Goal: Transaction & Acquisition: Subscribe to service/newsletter

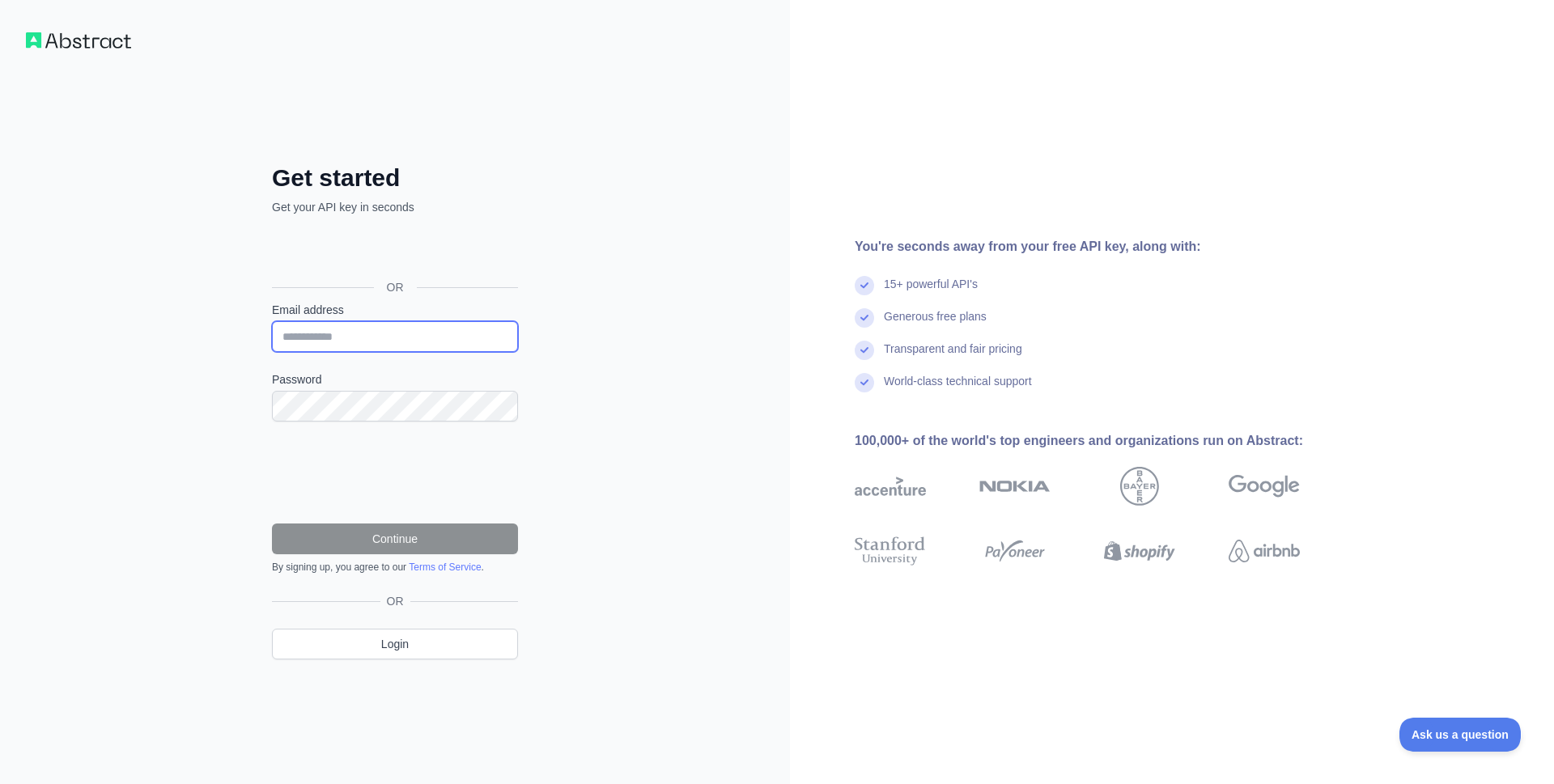
click at [402, 334] on input "Email address" at bounding box center [395, 336] width 246 height 30
type input "**********"
click at [423, 330] on input "**********" at bounding box center [395, 336] width 246 height 30
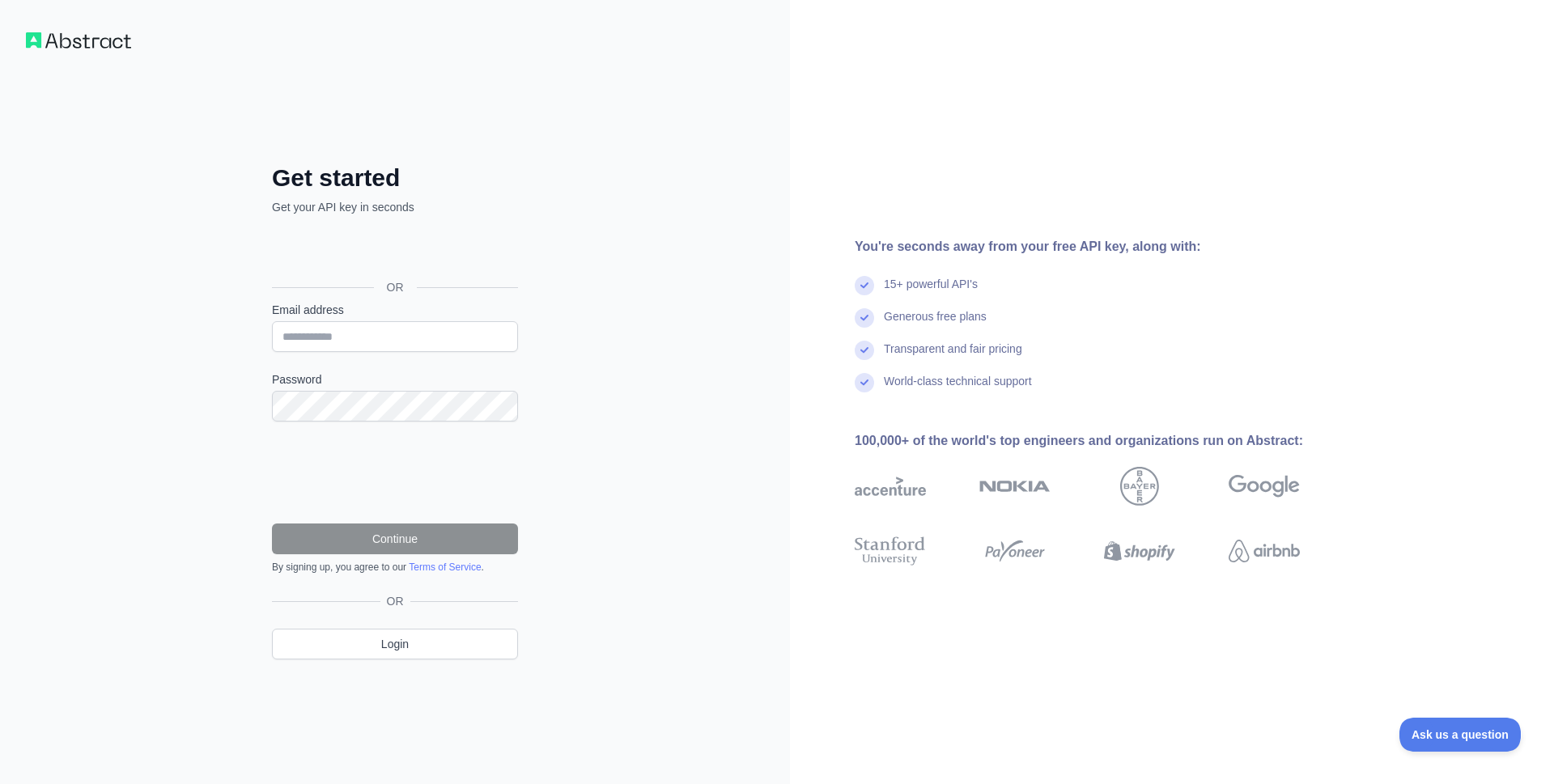
click at [628, 331] on div "Get started Get your API key in seconds OR Email address Password Continue By s…" at bounding box center [395, 392] width 790 height 784
click at [404, 334] on input "Email address" at bounding box center [395, 336] width 246 height 30
type input "**********"
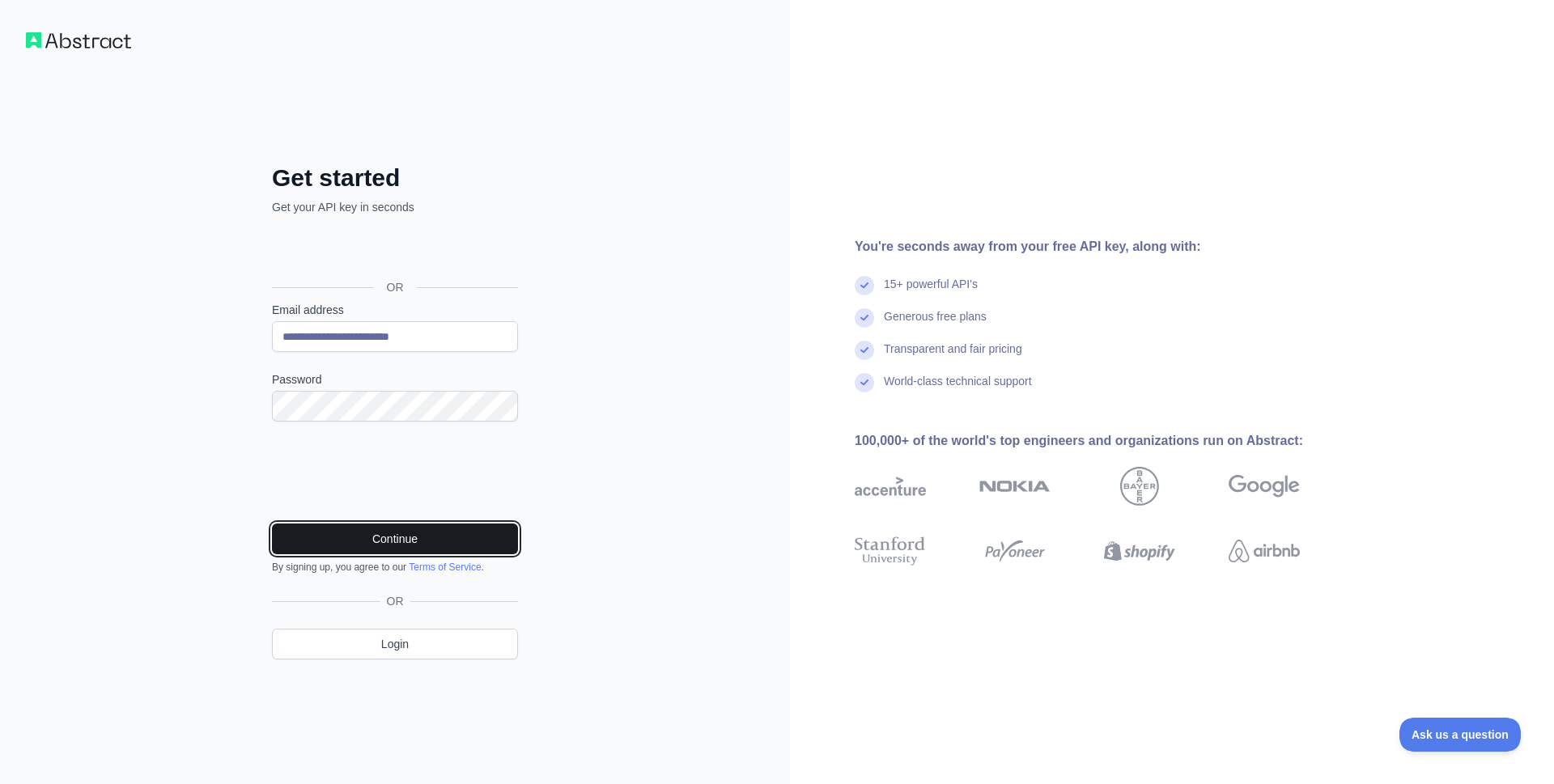
click at [352, 532] on button "Continue" at bounding box center [395, 539] width 246 height 30
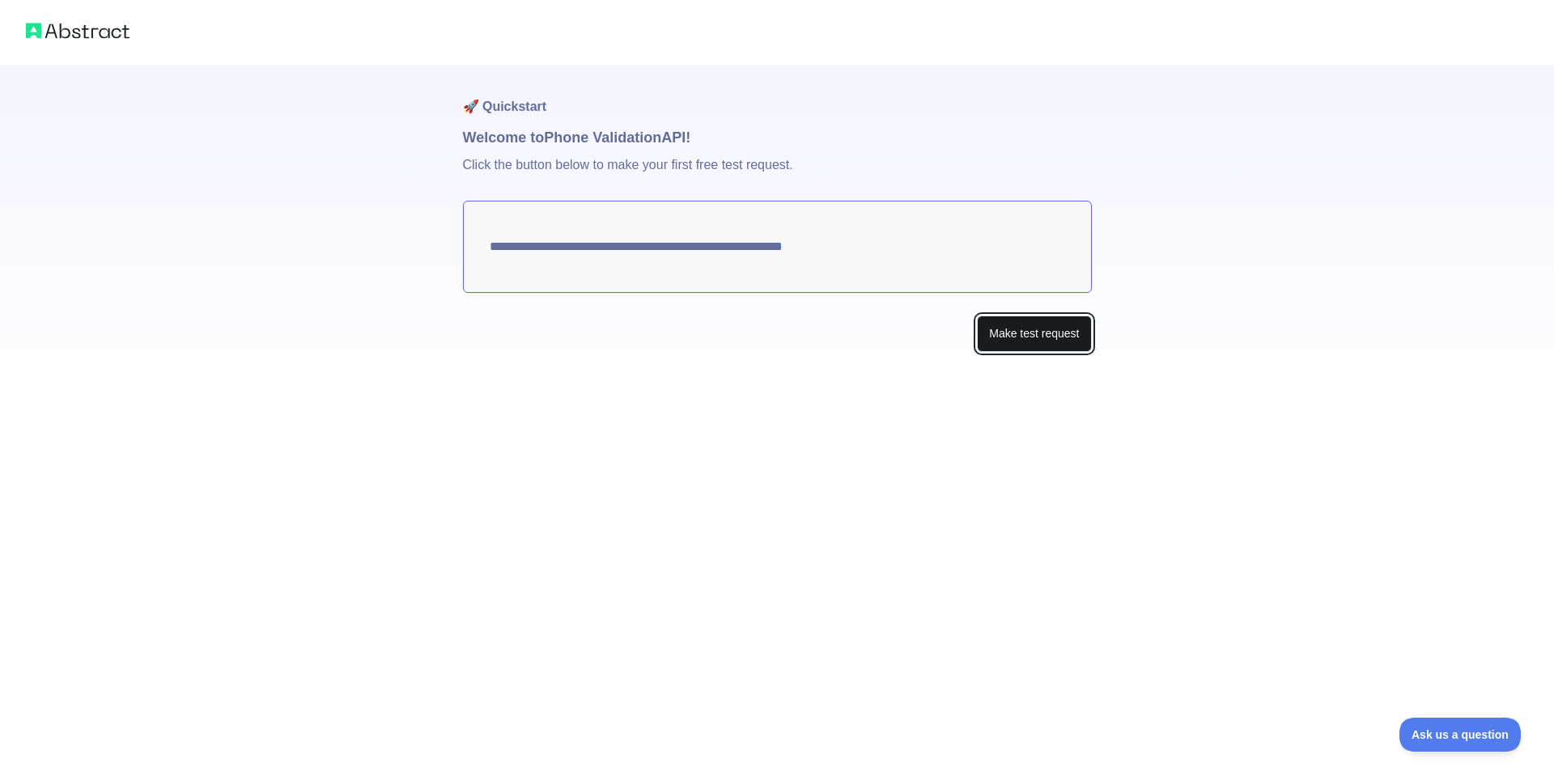
click at [1035, 335] on button "Make test request" at bounding box center [1034, 333] width 115 height 36
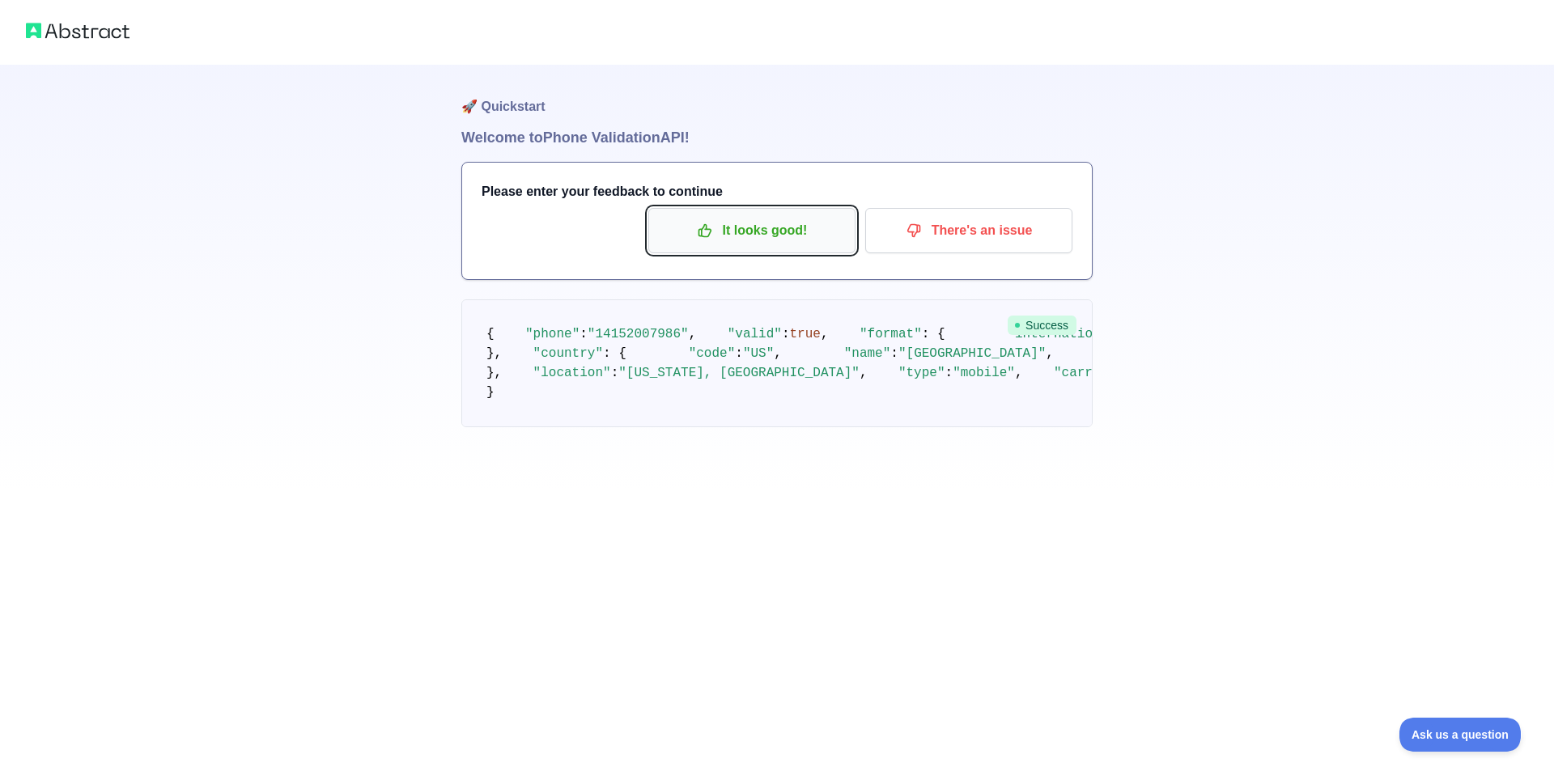
click at [712, 226] on icon "button" at bounding box center [705, 230] width 16 height 16
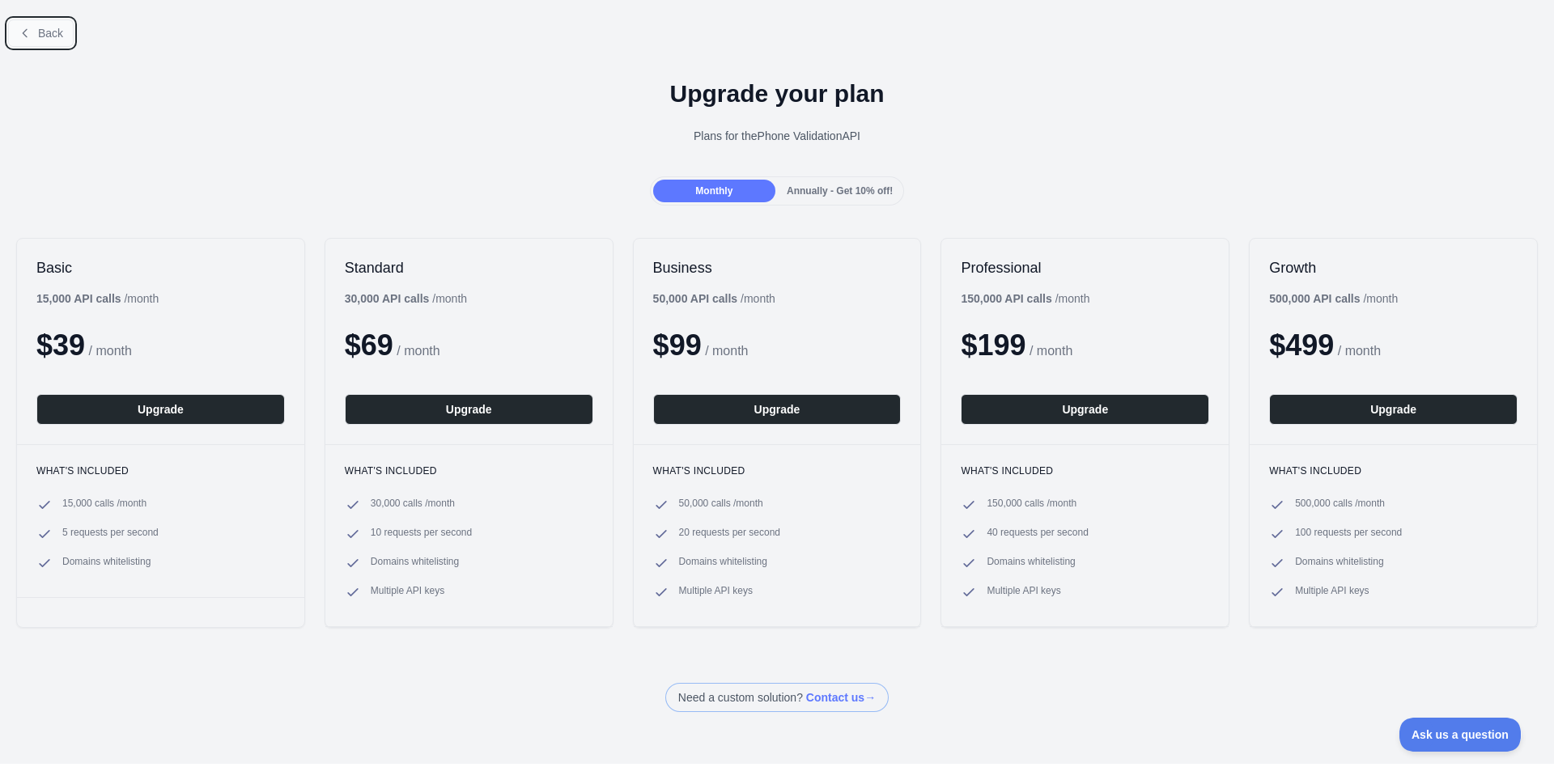
click at [31, 26] on button "Back" at bounding box center [41, 33] width 65 height 27
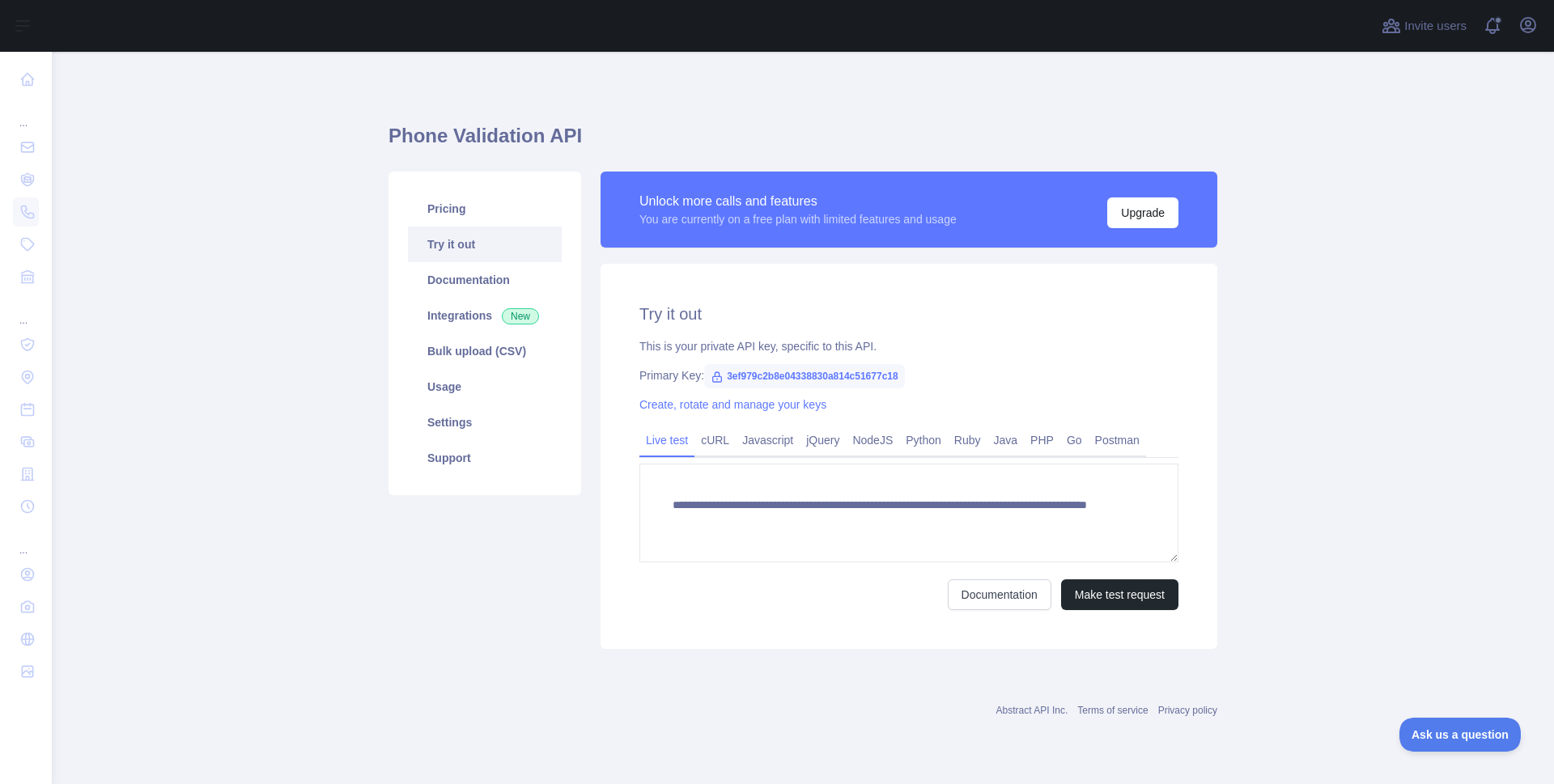
click at [978, 124] on h1 "Phone Validation API" at bounding box center [802, 142] width 829 height 39
click at [498, 357] on link "Bulk upload (CSV)" at bounding box center [485, 351] width 153 height 36
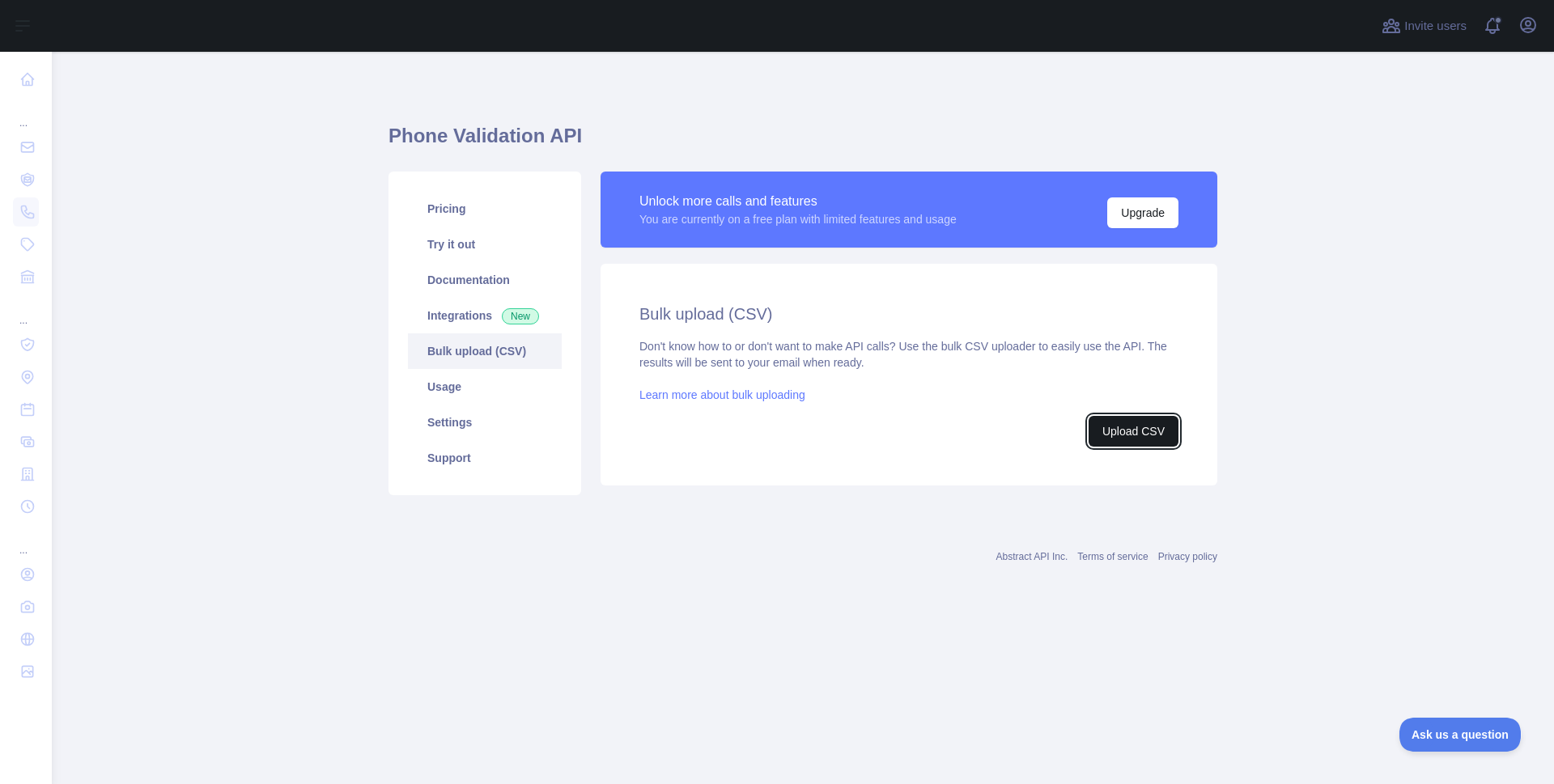
click at [1125, 432] on button "Upload CSV" at bounding box center [1134, 431] width 90 height 30
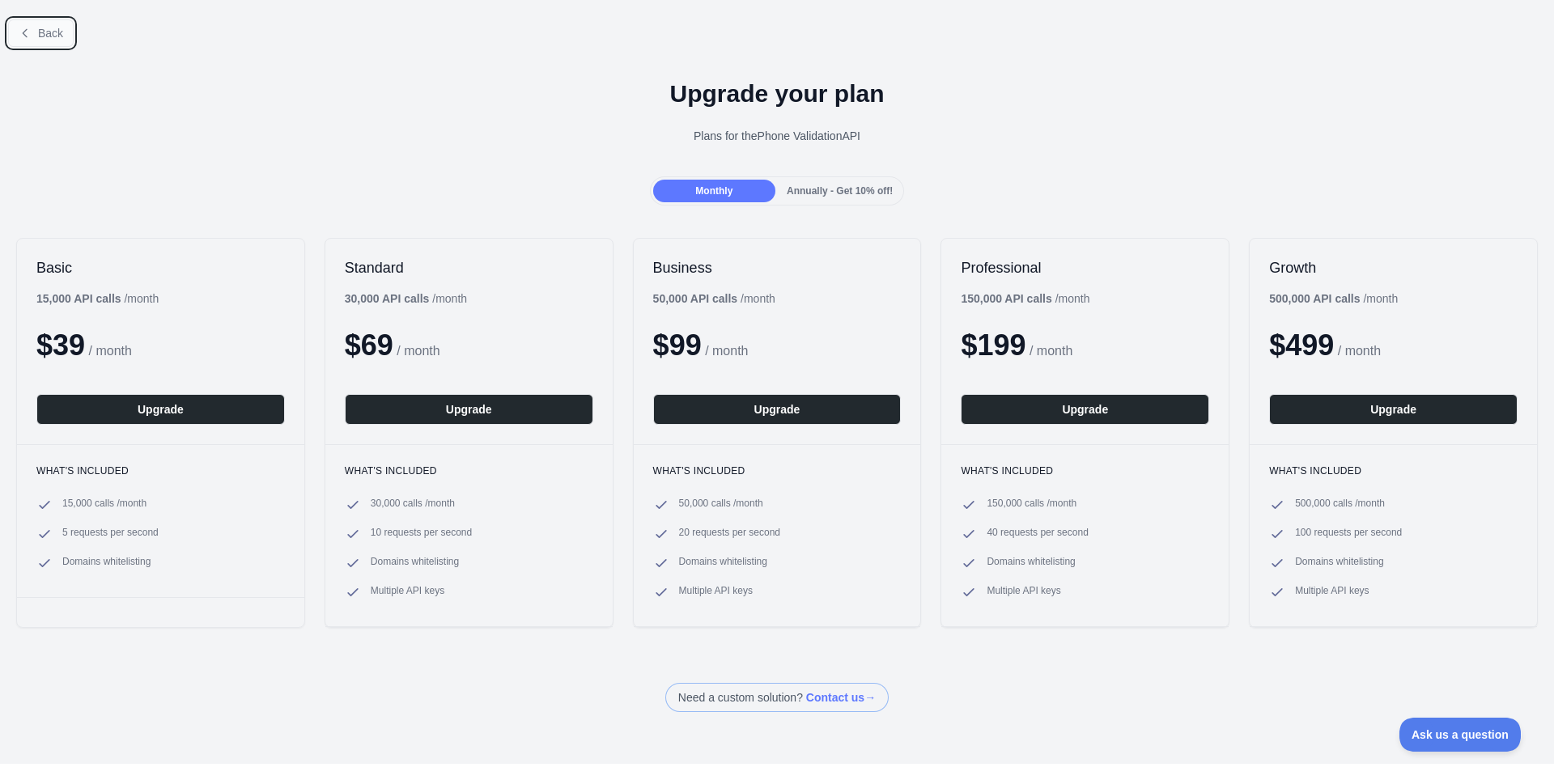
click at [22, 34] on icon at bounding box center [26, 33] width 13 height 13
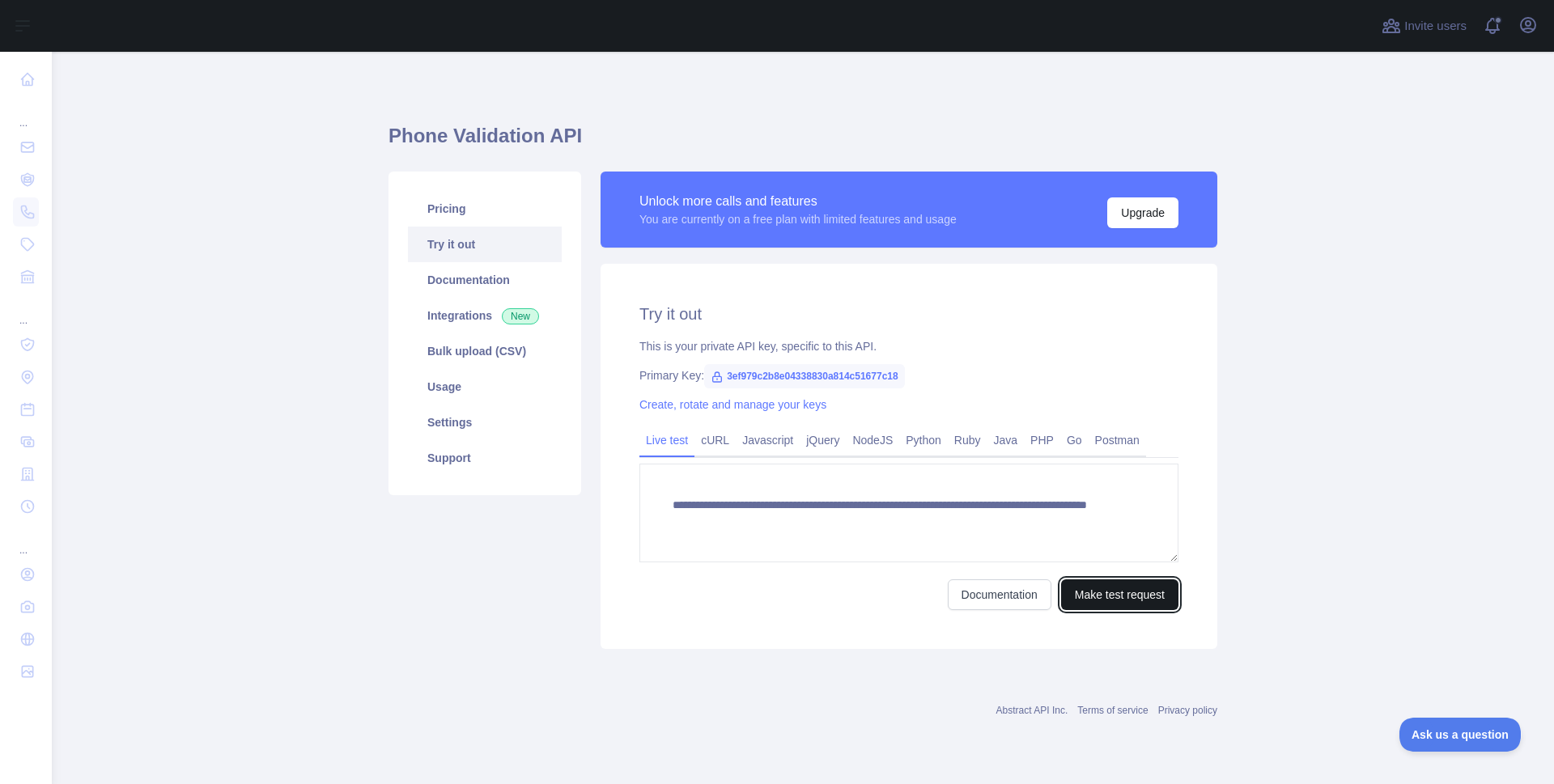
click at [1134, 597] on button "Make test request" at bounding box center [1120, 595] width 117 height 30
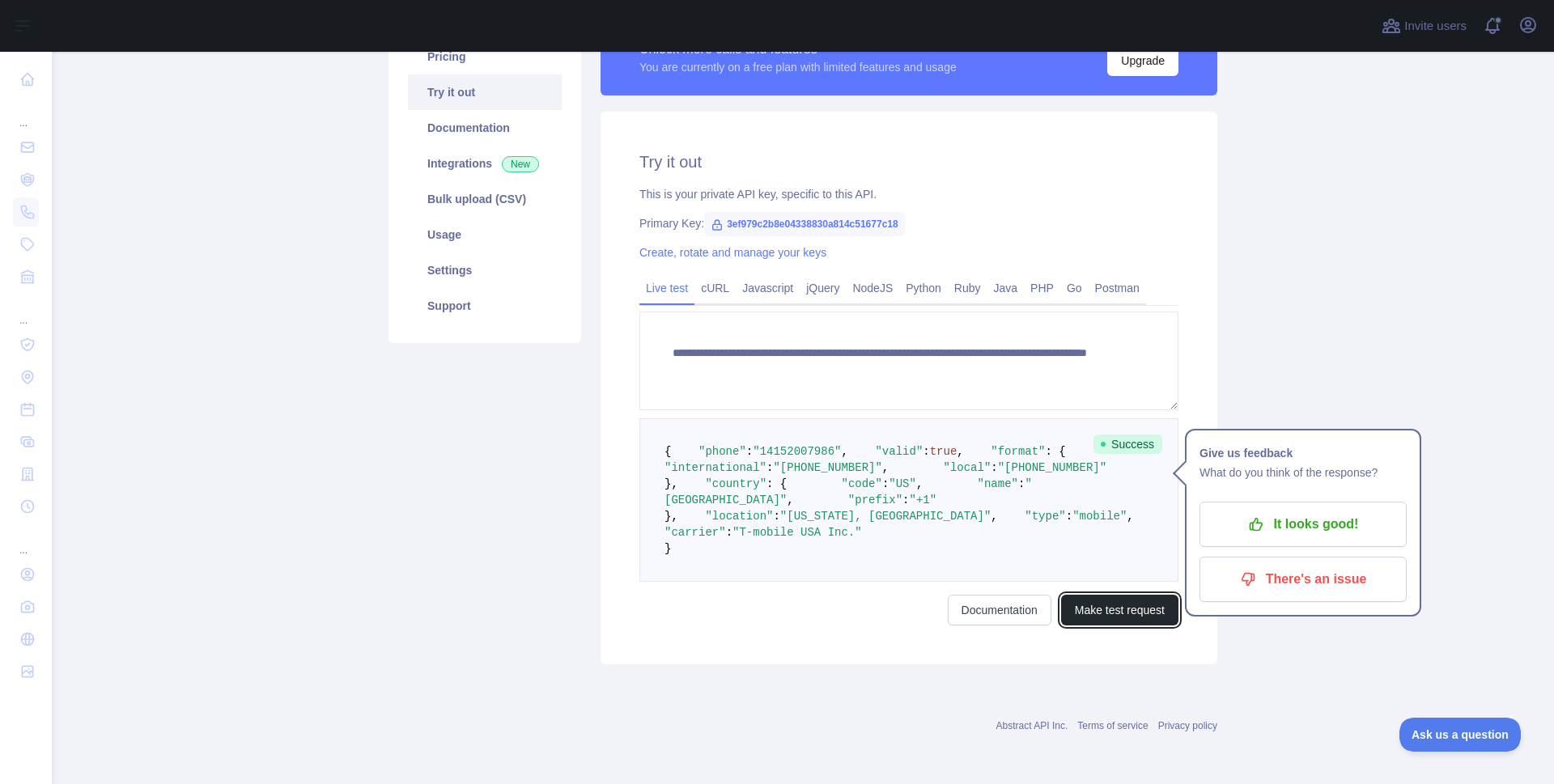
scroll to position [275, 0]
click at [1463, 736] on span "Ask us a question" at bounding box center [1452, 733] width 121 height 11
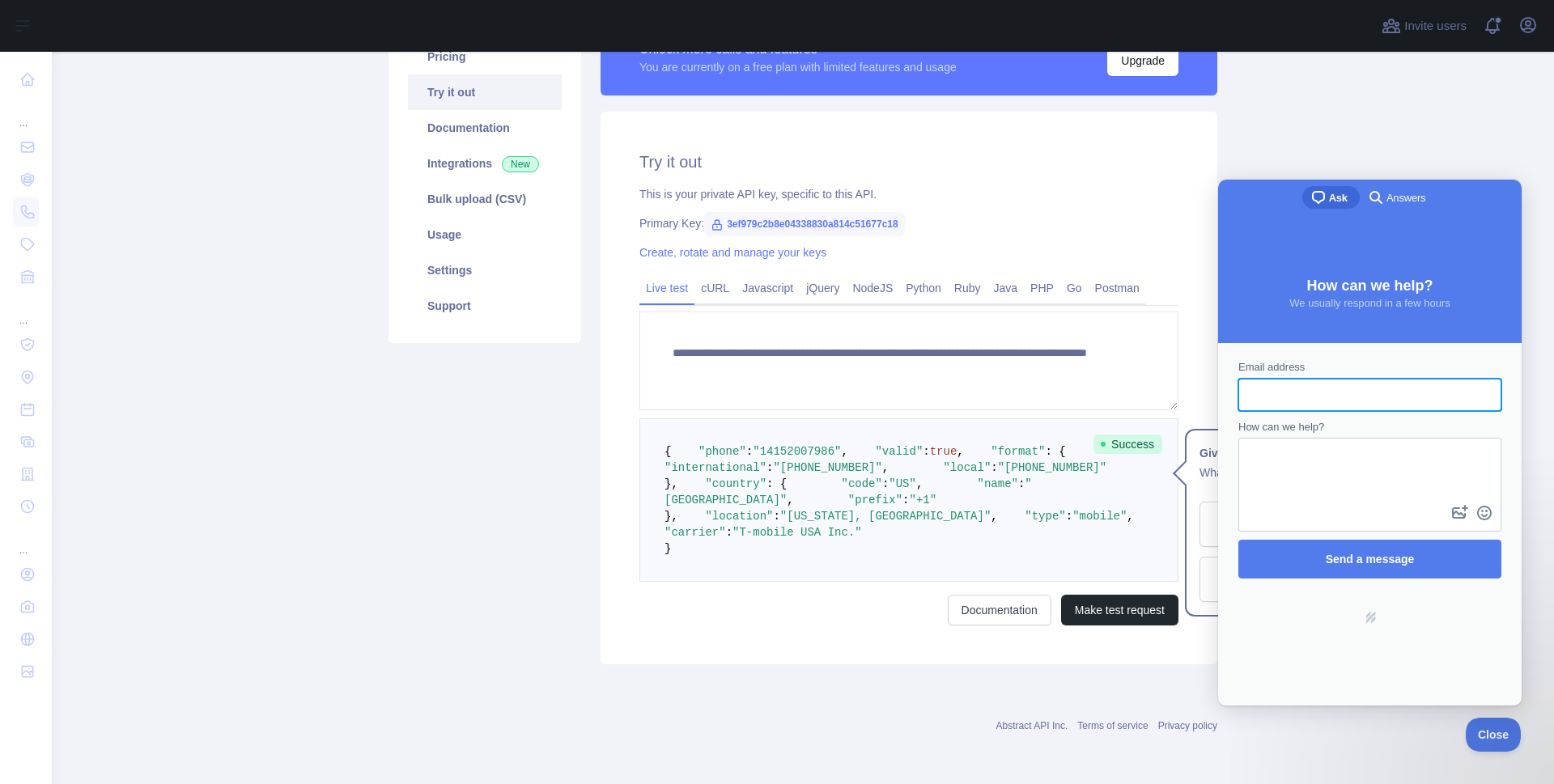
scroll to position [0, 0]
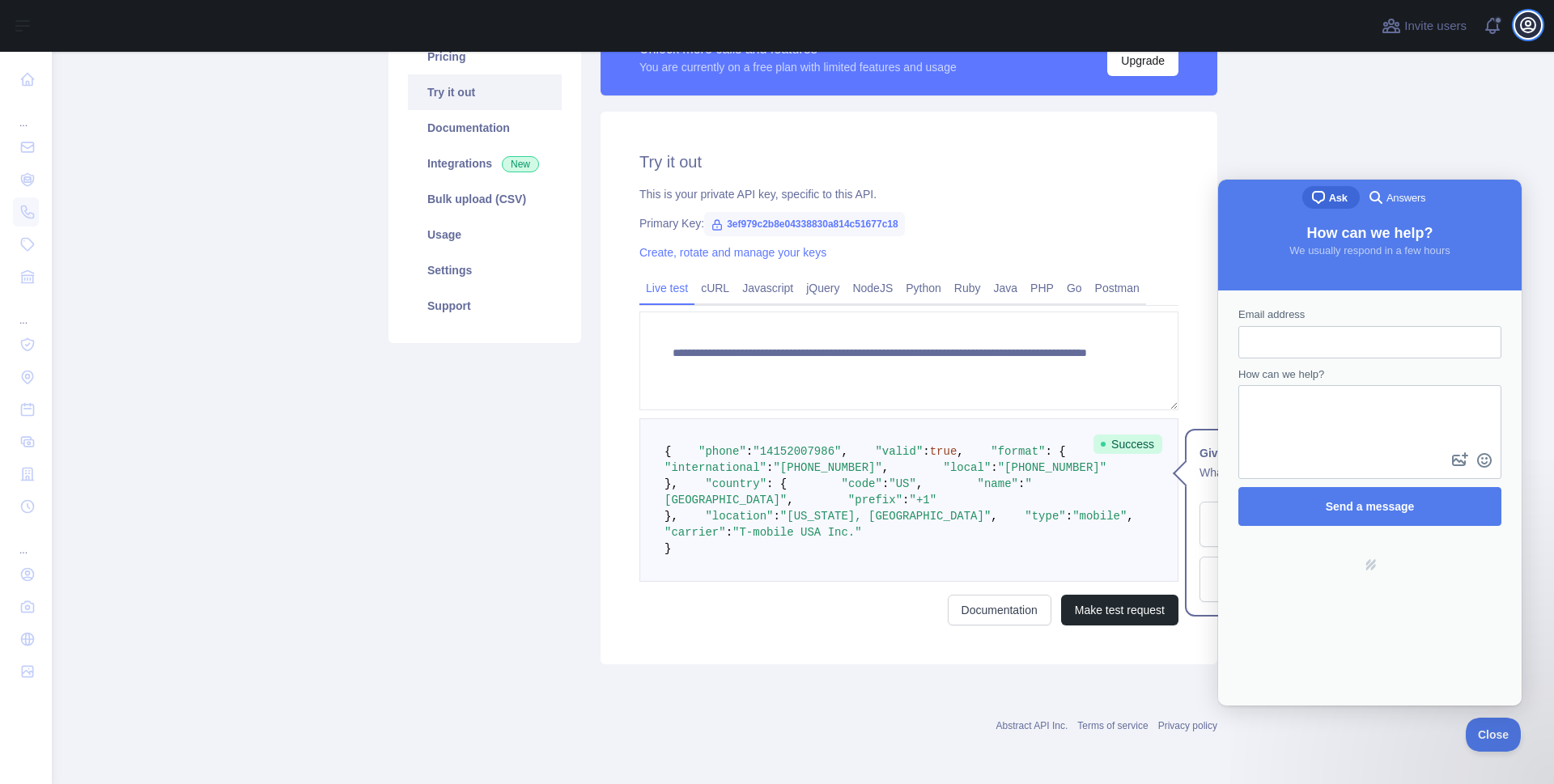
click at [1527, 16] on icon "button" at bounding box center [1528, 25] width 20 height 20
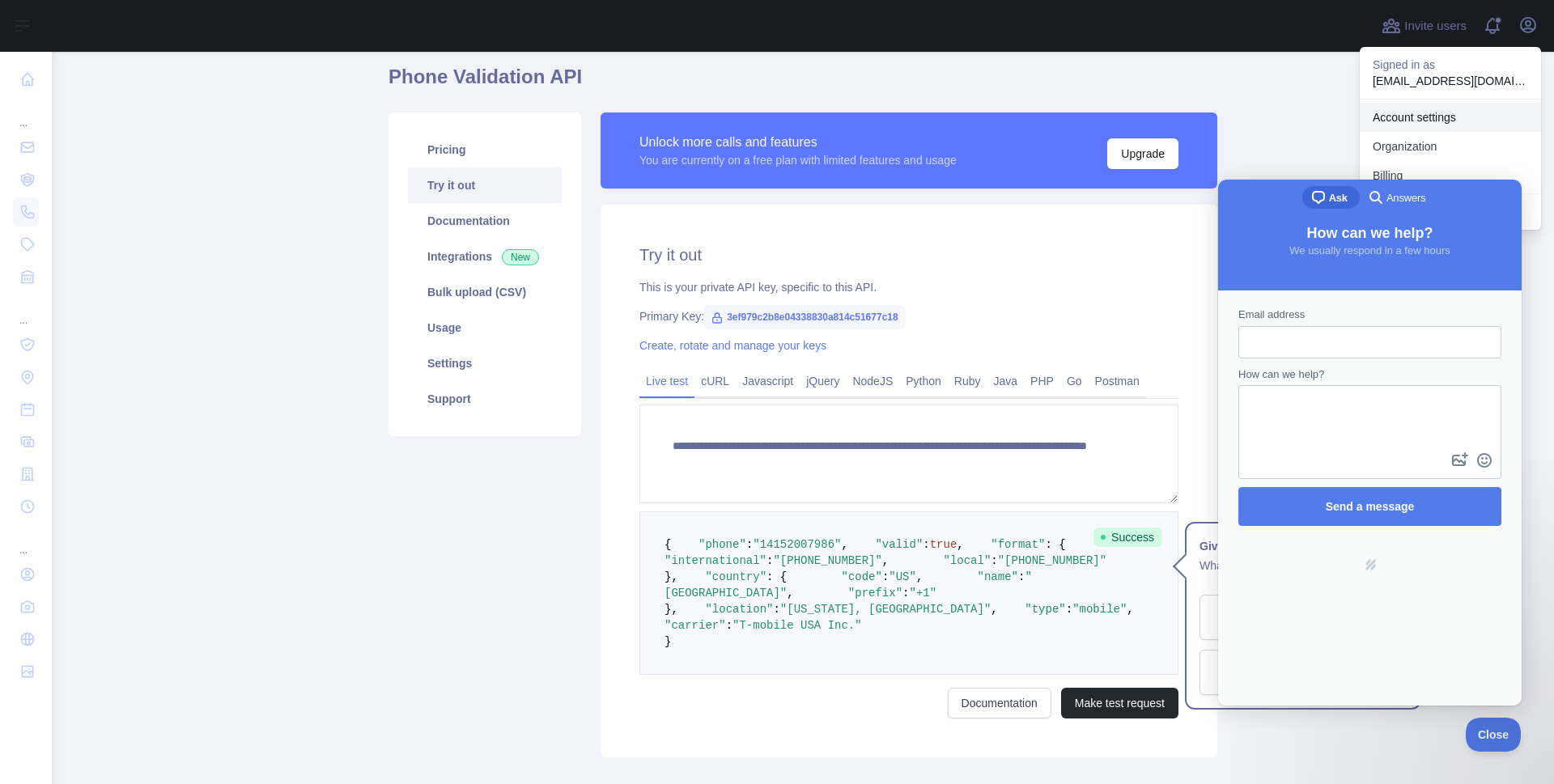
scroll to position [60, 0]
click at [1394, 24] on icon at bounding box center [1391, 27] width 16 height 13
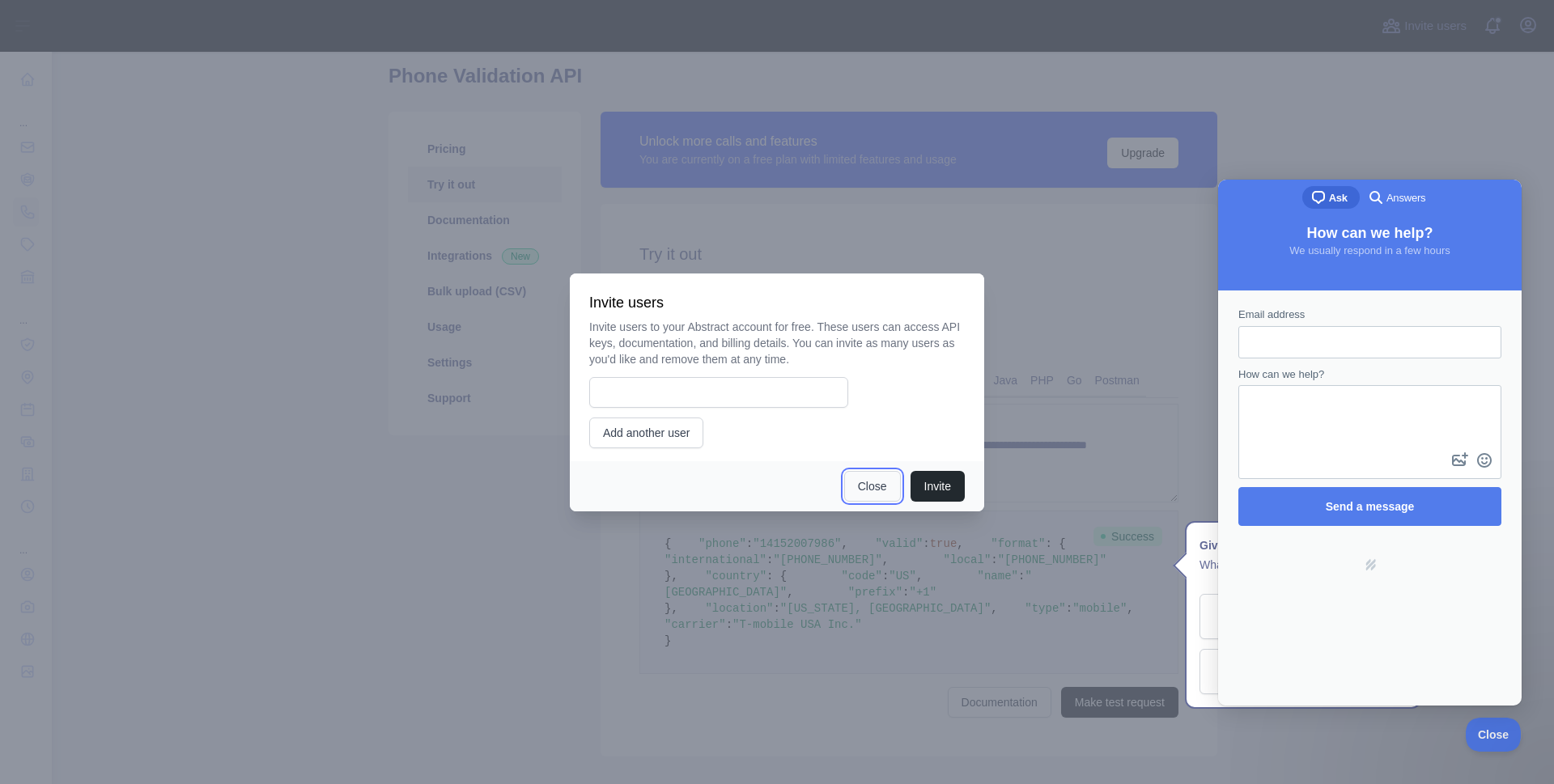
click at [863, 488] on button "Close" at bounding box center [873, 486] width 57 height 30
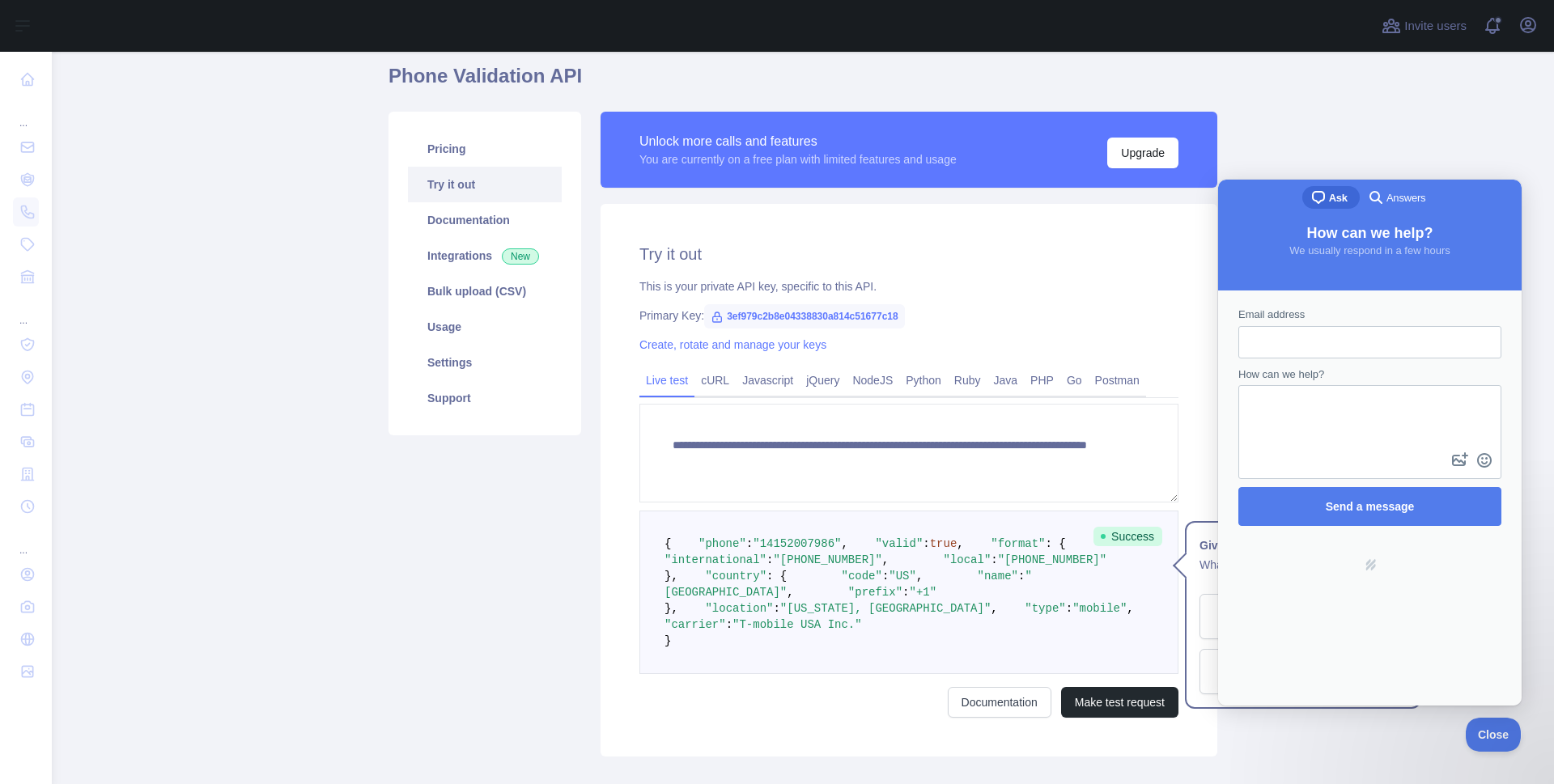
click at [1443, 111] on main "**********" at bounding box center [803, 419] width 1502 height 733
click at [1483, 732] on span "Close" at bounding box center [1490, 733] width 55 height 11
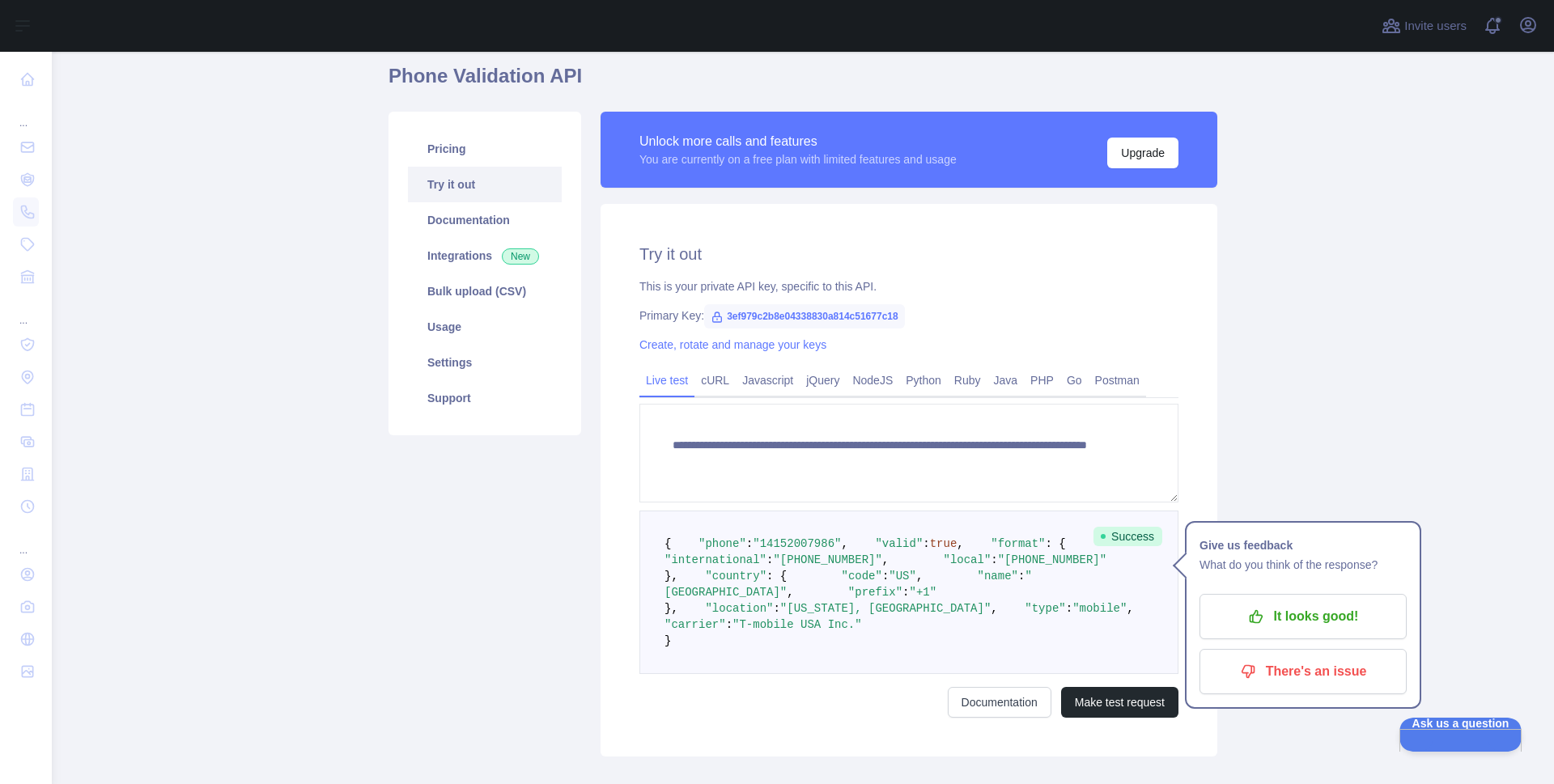
click at [1419, 386] on main "**********" at bounding box center [803, 419] width 1502 height 733
click at [489, 223] on link "Documentation" at bounding box center [485, 221] width 153 height 36
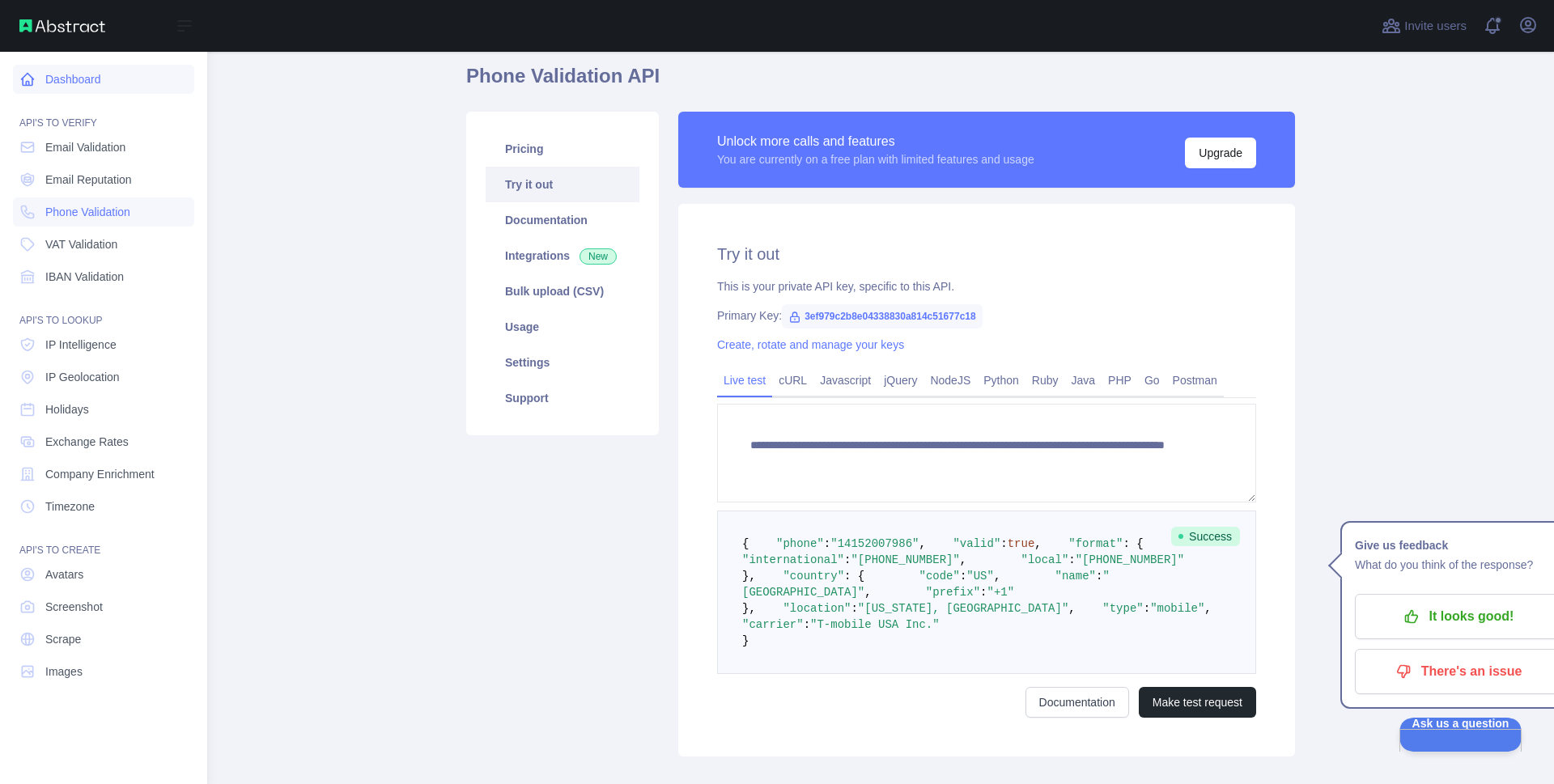
click at [43, 75] on link "Dashboard" at bounding box center [103, 79] width 181 height 29
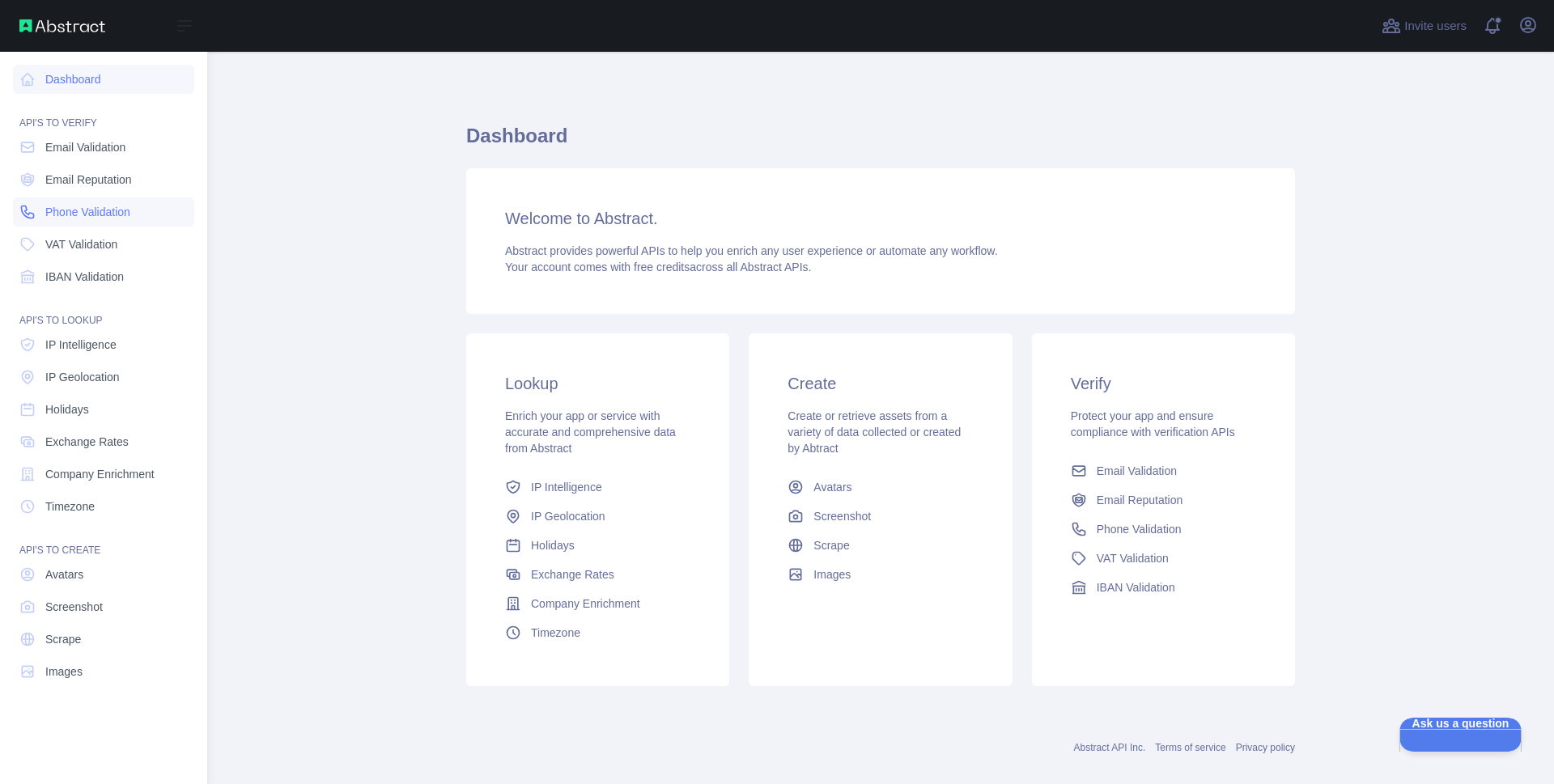
click at [92, 218] on span "Phone Validation" at bounding box center [88, 211] width 85 height 16
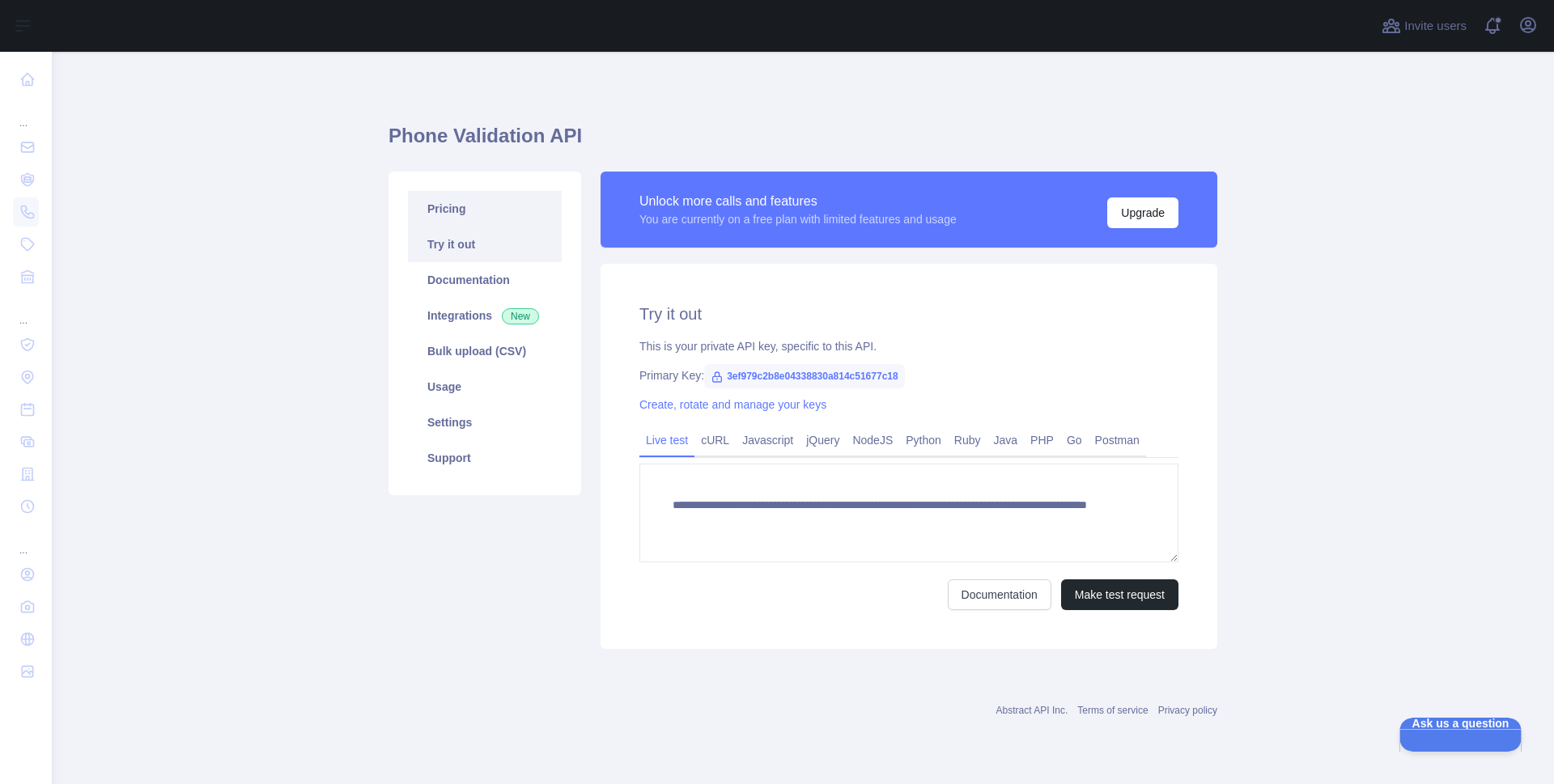
click at [499, 206] on link "Pricing" at bounding box center [485, 209] width 153 height 36
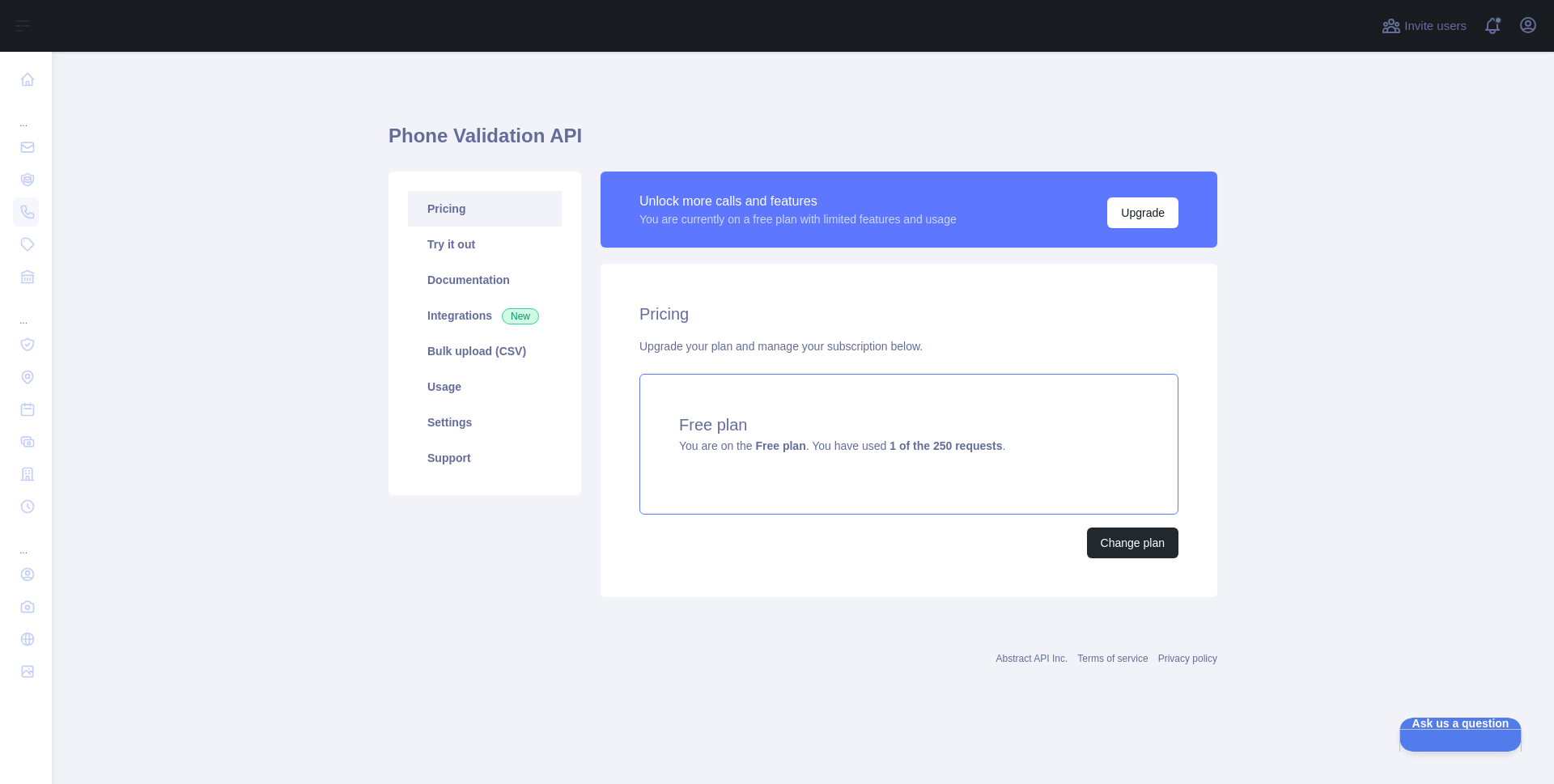
click at [792, 444] on strong "Free plan" at bounding box center [780, 446] width 50 height 13
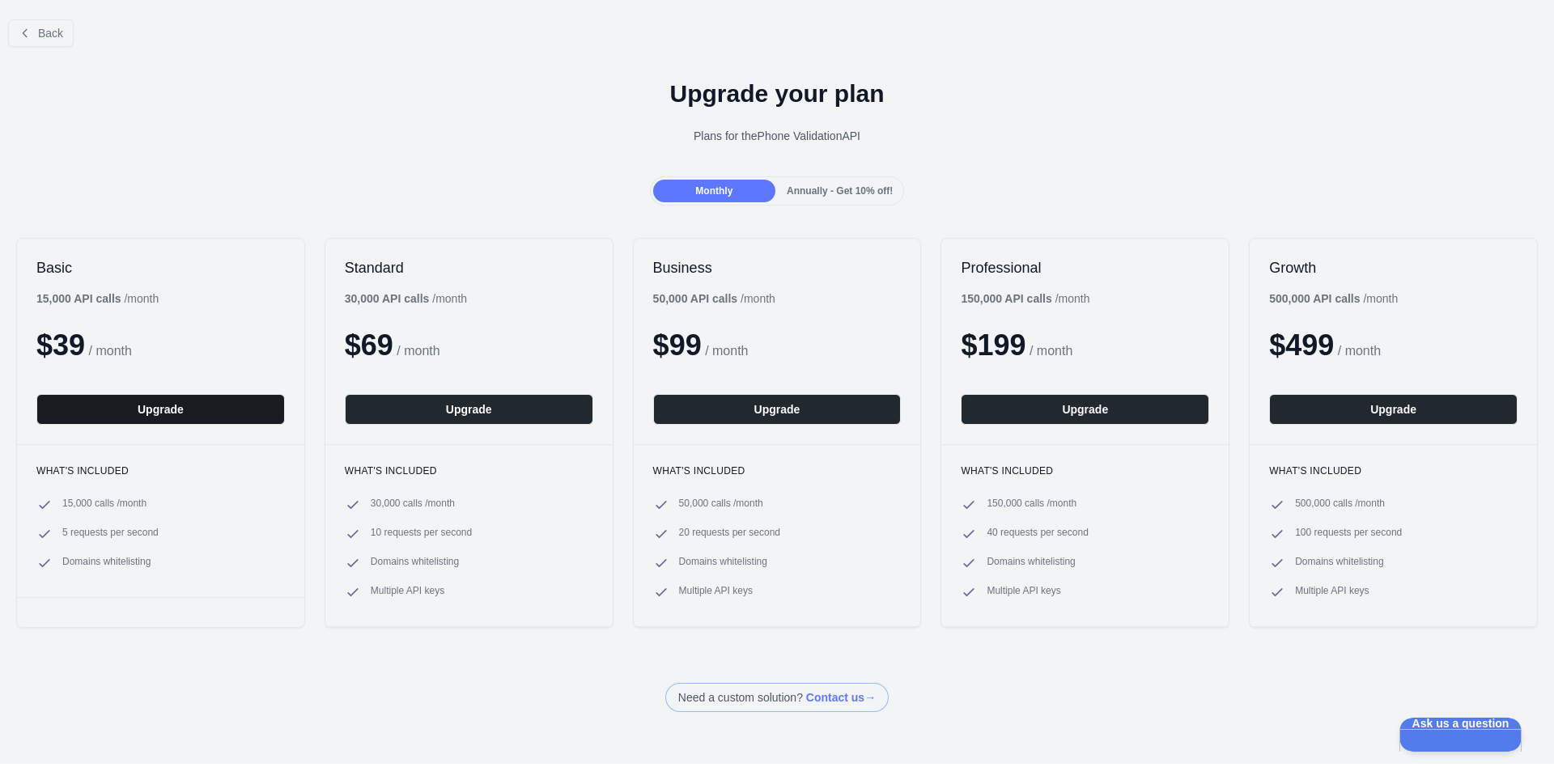
click at [169, 416] on button "Upgrade" at bounding box center [160, 409] width 248 height 30
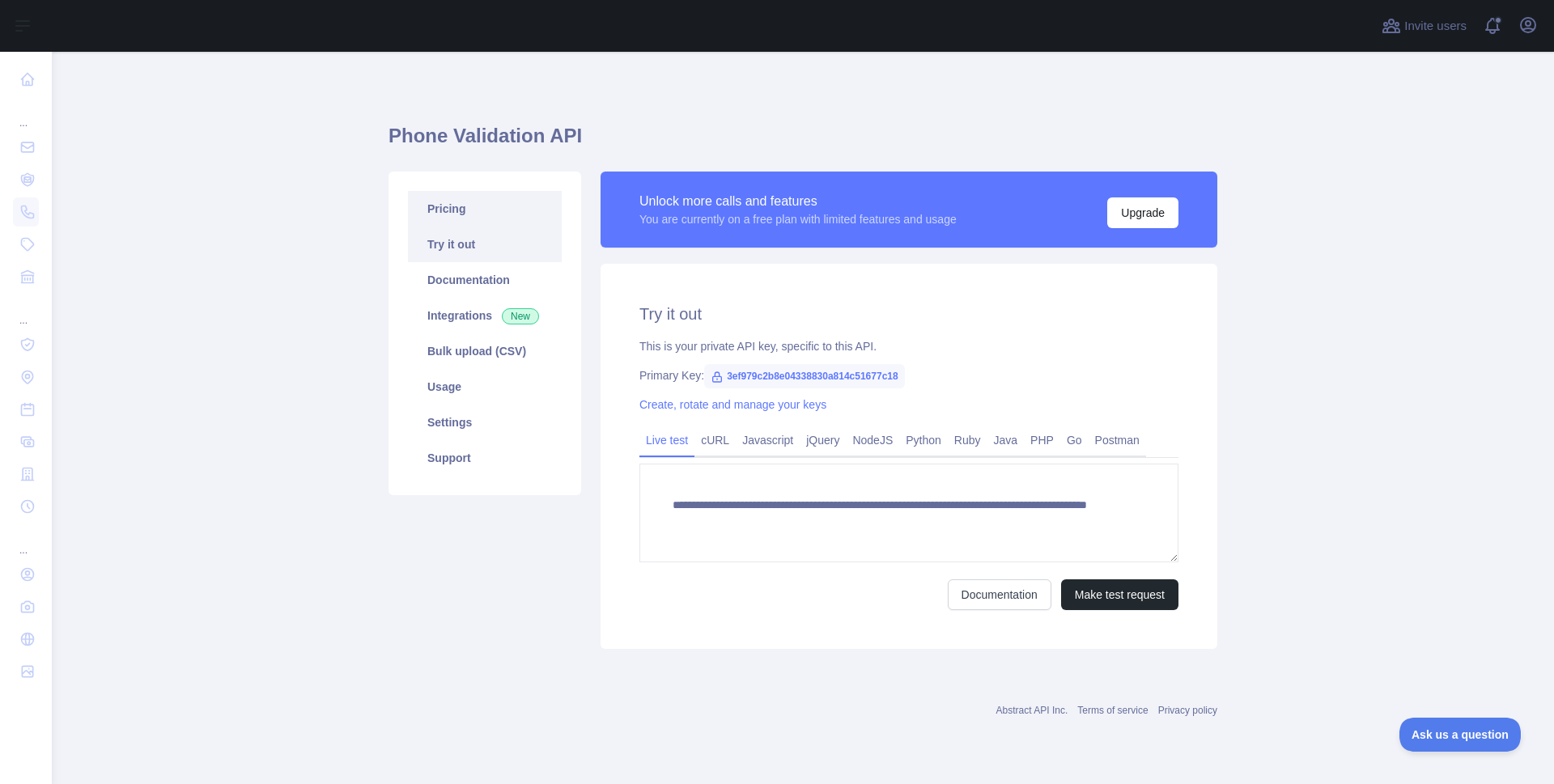
click at [448, 213] on link "Pricing" at bounding box center [485, 209] width 153 height 36
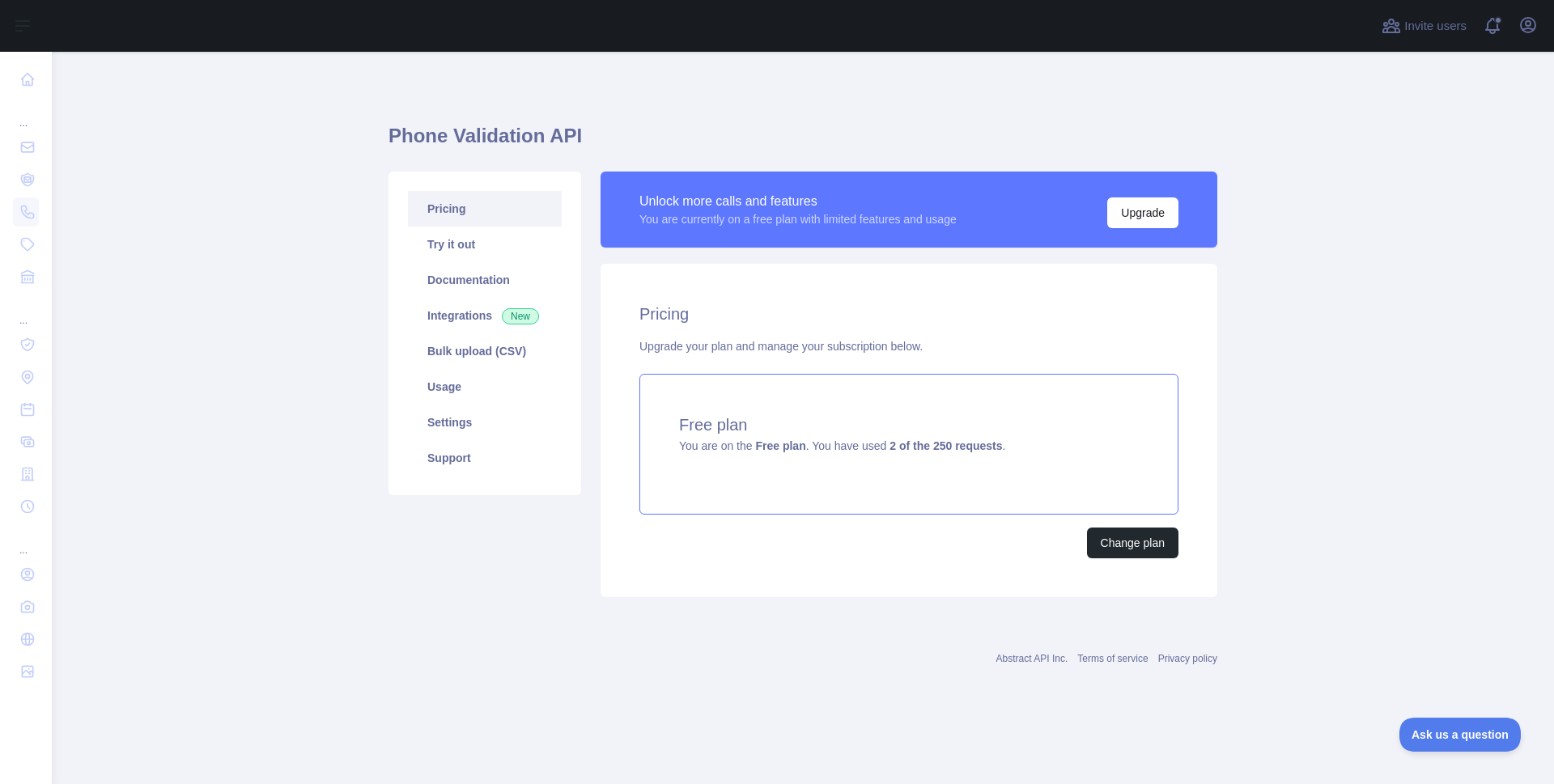
click at [743, 451] on span "You are on the Free plan . You have used 2 of the 250 requests ." at bounding box center [842, 446] width 326 height 13
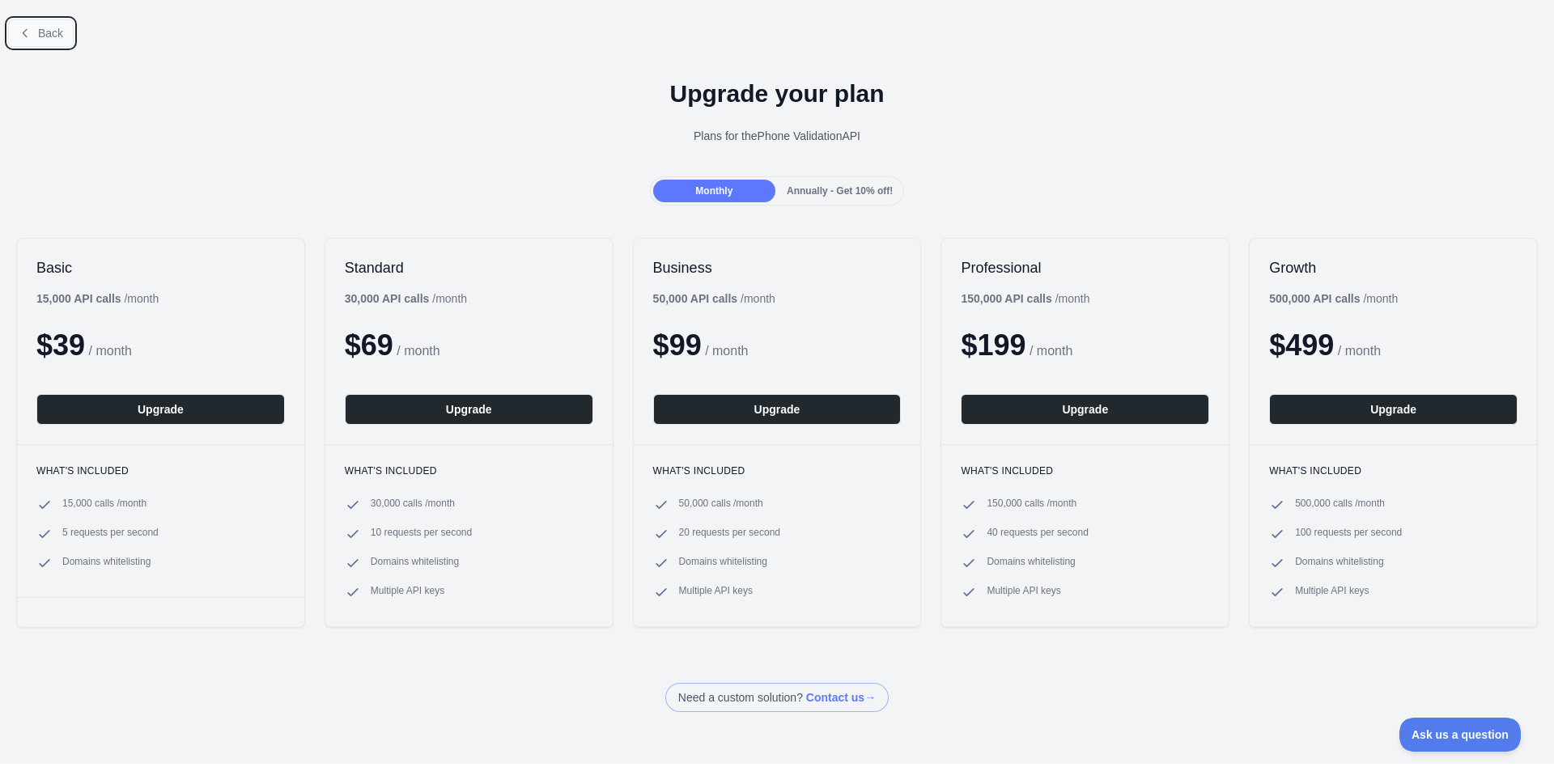
click at [30, 42] on button "Back" at bounding box center [41, 33] width 65 height 27
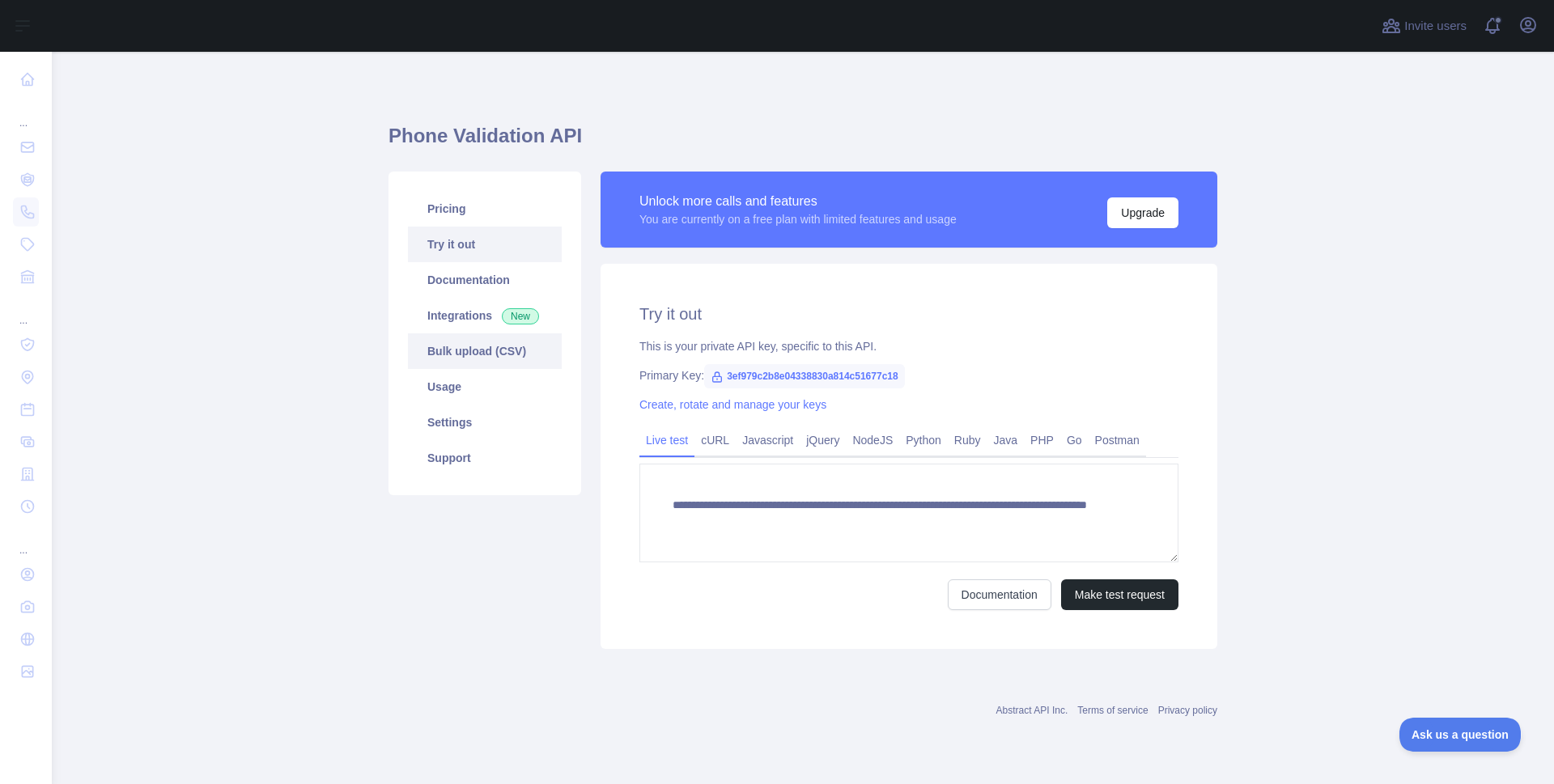
click at [478, 343] on link "Bulk upload (CSV)" at bounding box center [485, 351] width 153 height 36
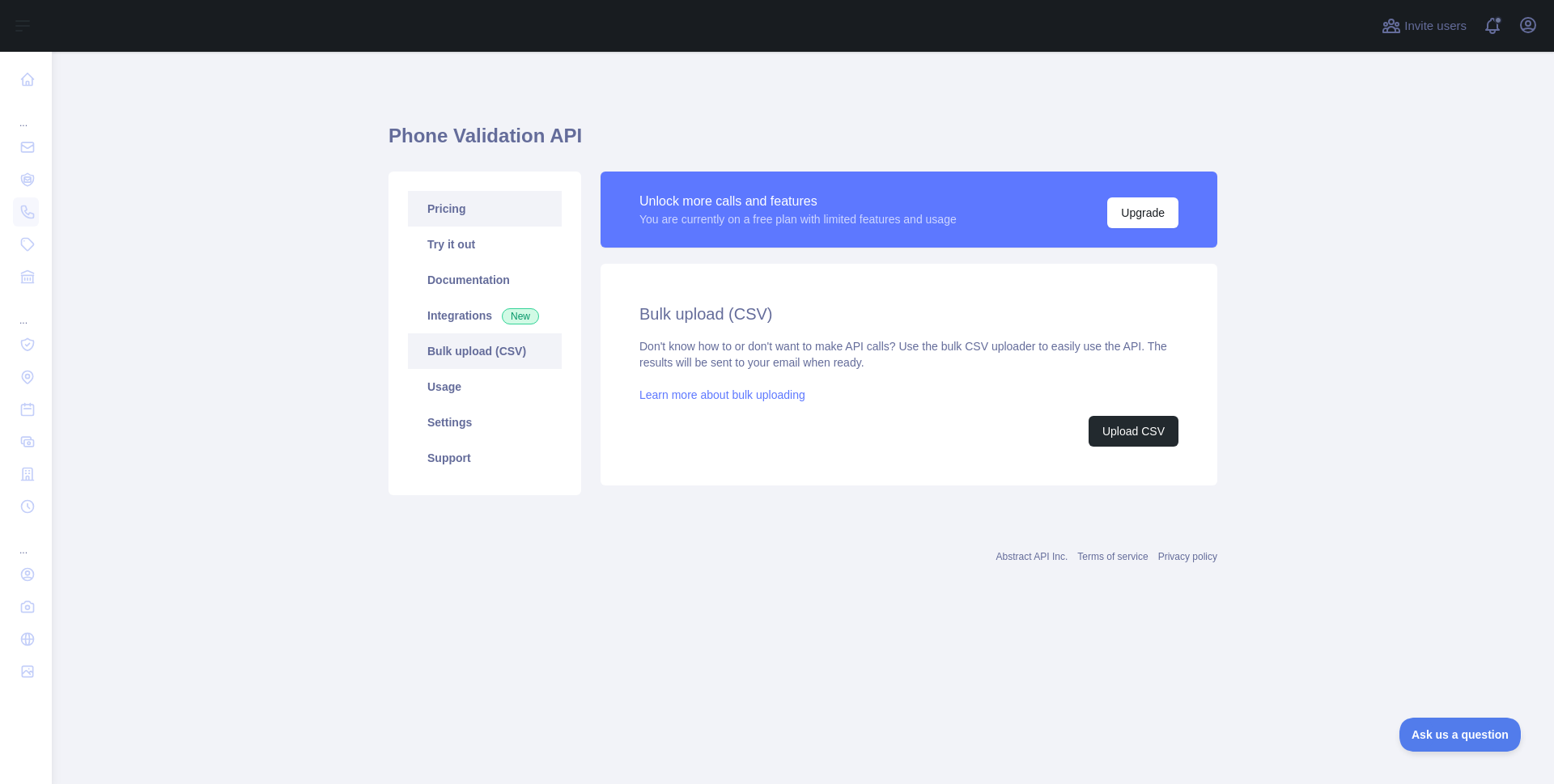
click at [479, 218] on link "Pricing" at bounding box center [485, 209] width 153 height 36
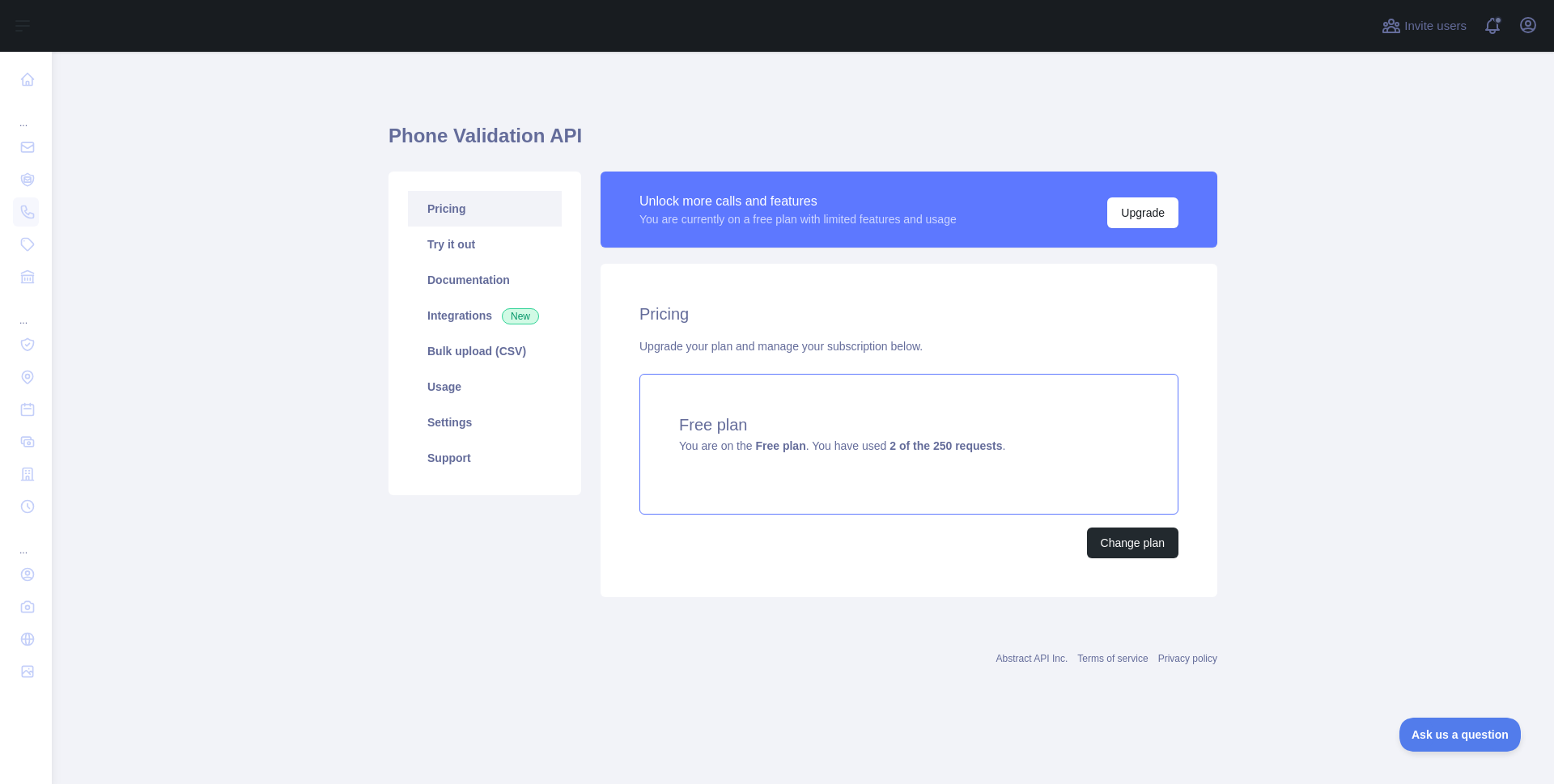
click at [733, 458] on div "Free plan You are on the Free plan . You have used 2 of the 250 requests ." at bounding box center [908, 444] width 539 height 141
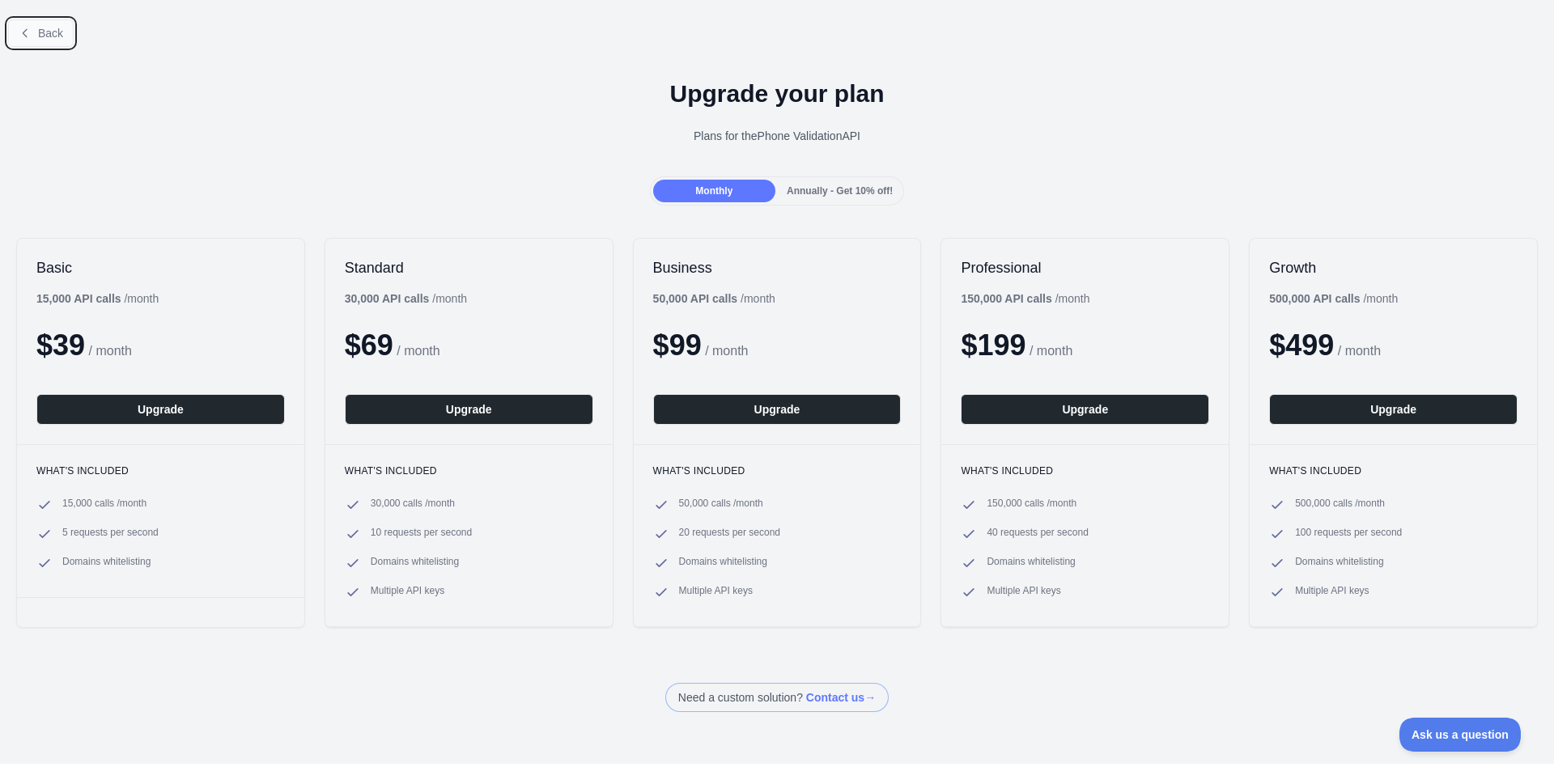
click at [32, 32] on button "Back" at bounding box center [41, 33] width 65 height 27
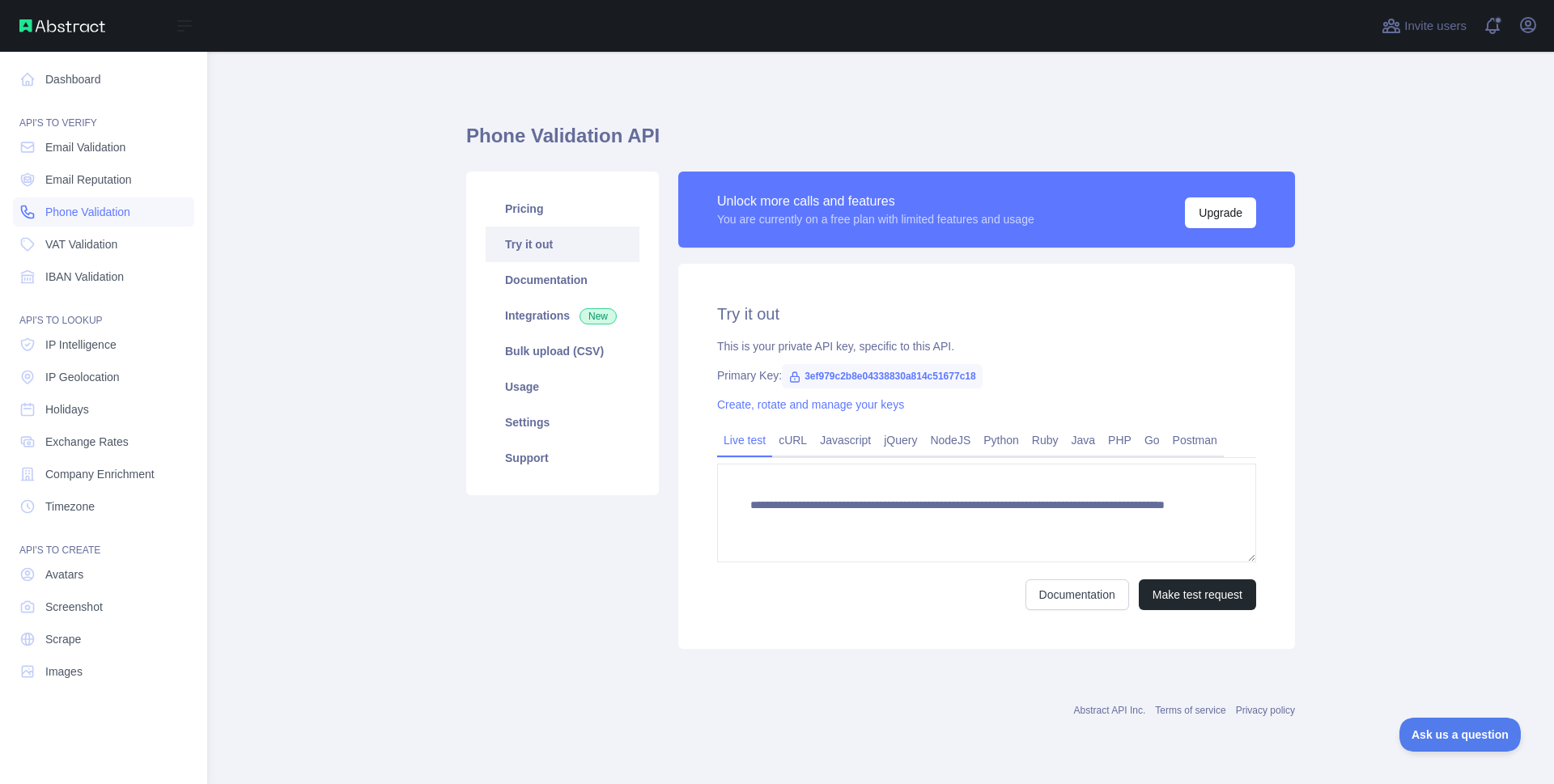
click at [125, 209] on span "Phone Validation" at bounding box center [88, 211] width 85 height 16
